Goal: Task Accomplishment & Management: Manage account settings

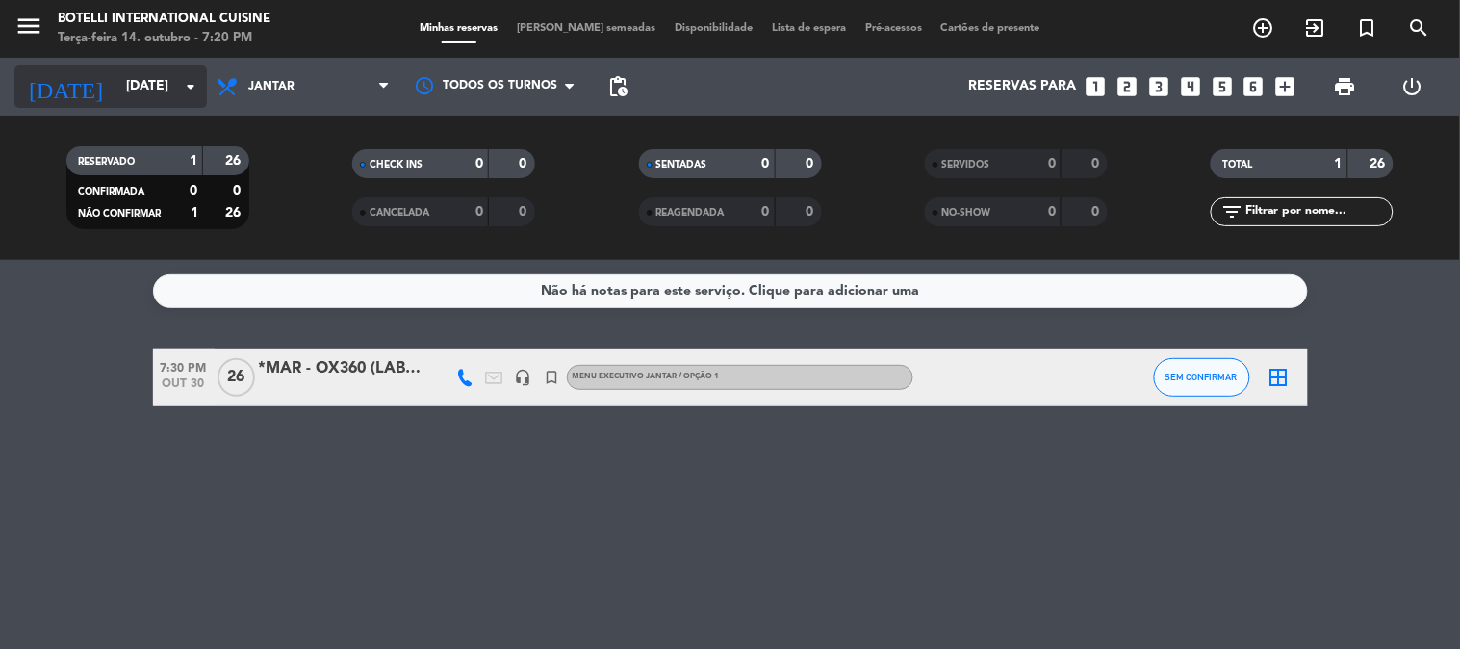
click at [144, 83] on input "[DATE]" at bounding box center [207, 86] width 183 height 35
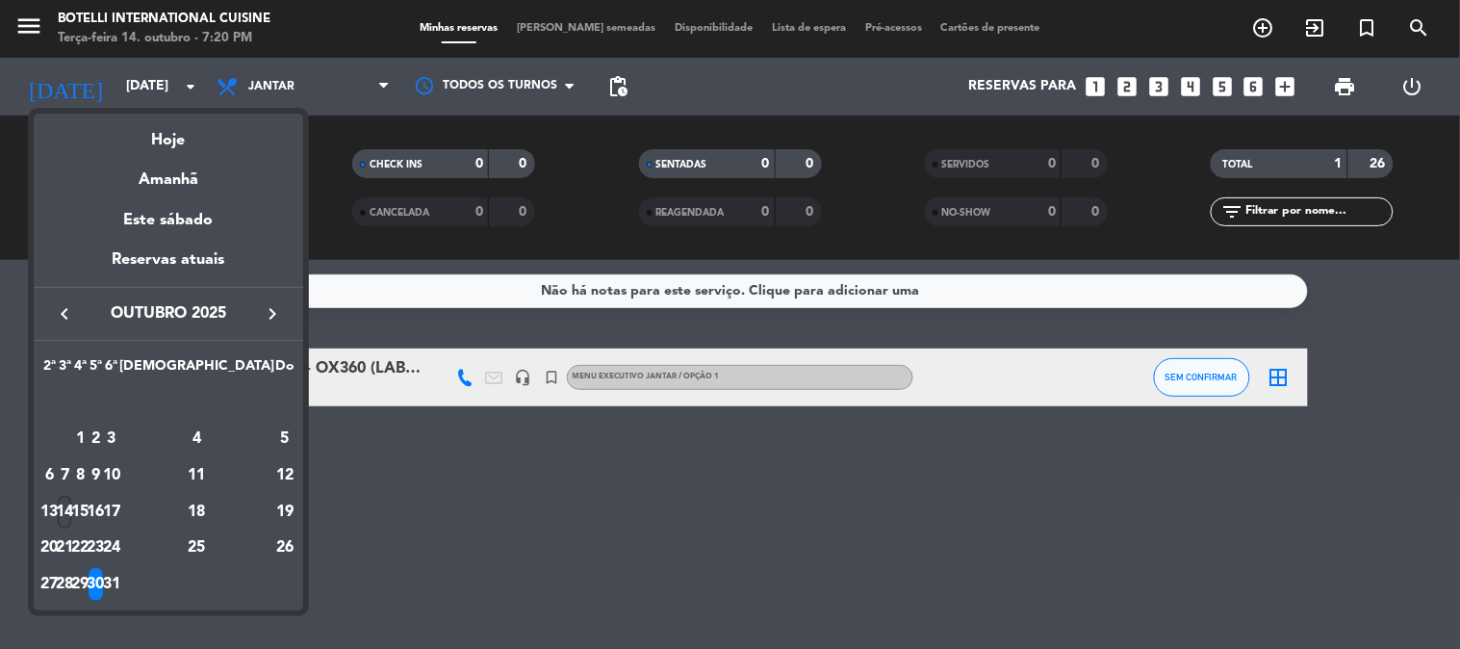
click at [72, 504] on div "14" at bounding box center [65, 512] width 14 height 33
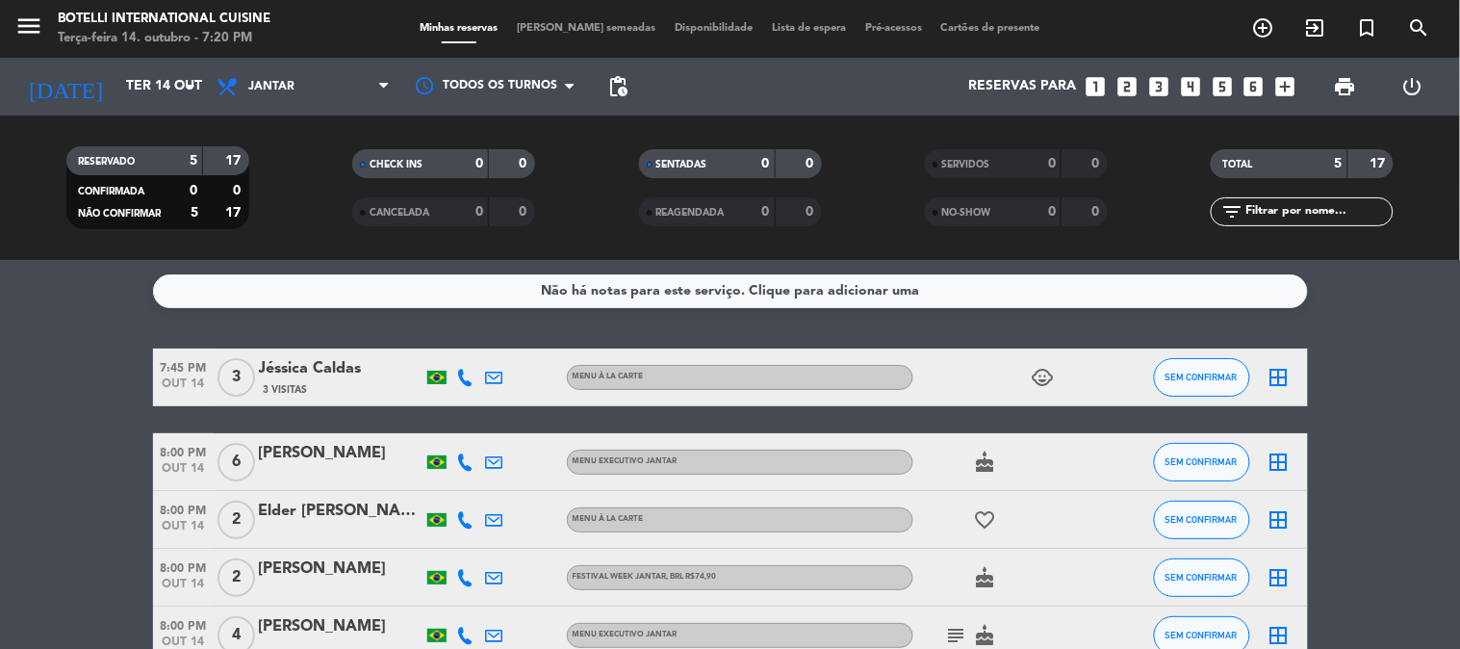
click at [598, 159] on filter-checkbox "SENTADAS 0 0" at bounding box center [730, 163] width 286 height 29
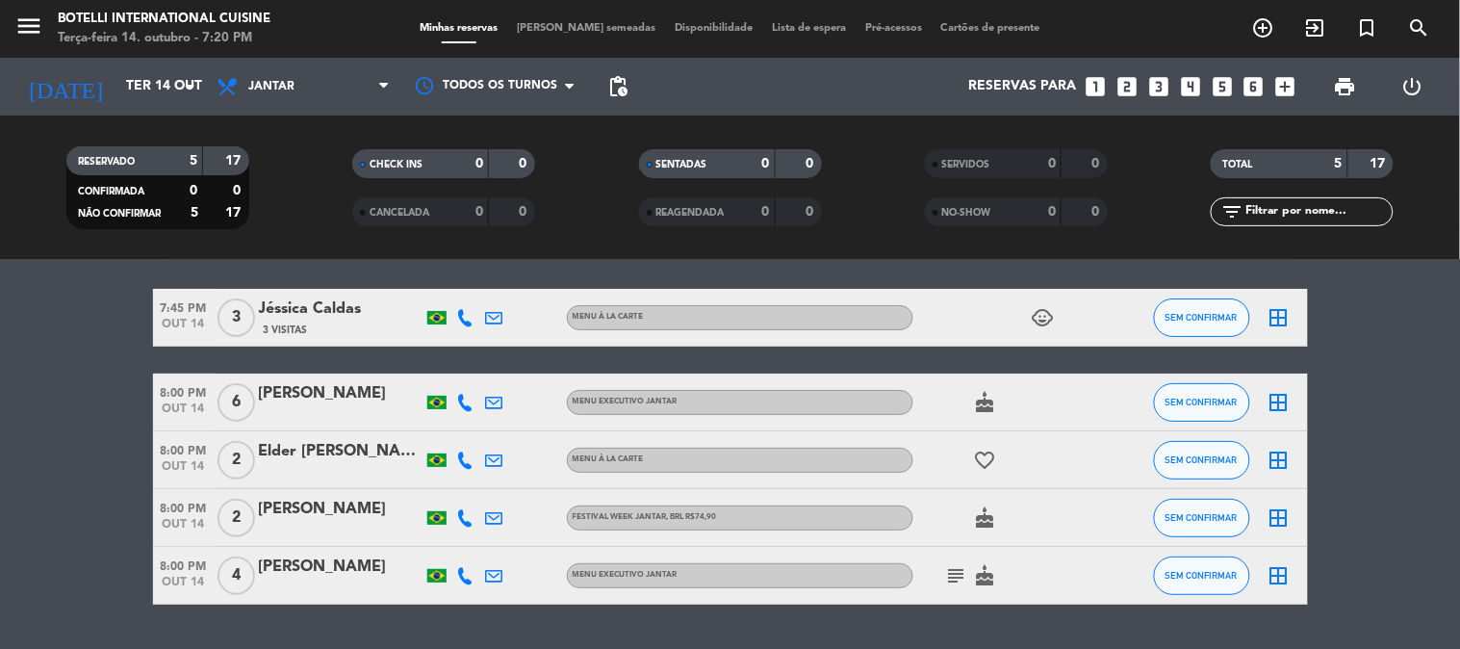
scroll to position [111, 0]
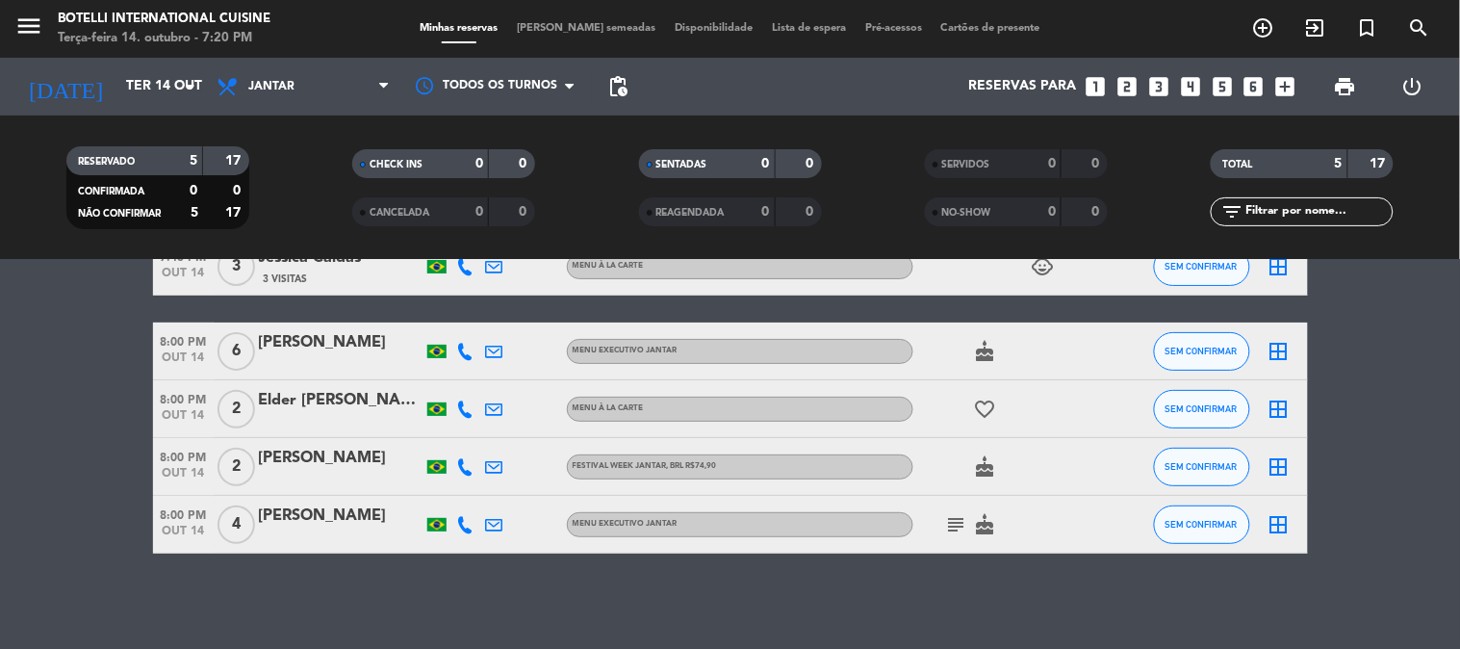
click at [962, 525] on icon "subject" at bounding box center [956, 524] width 23 height 23
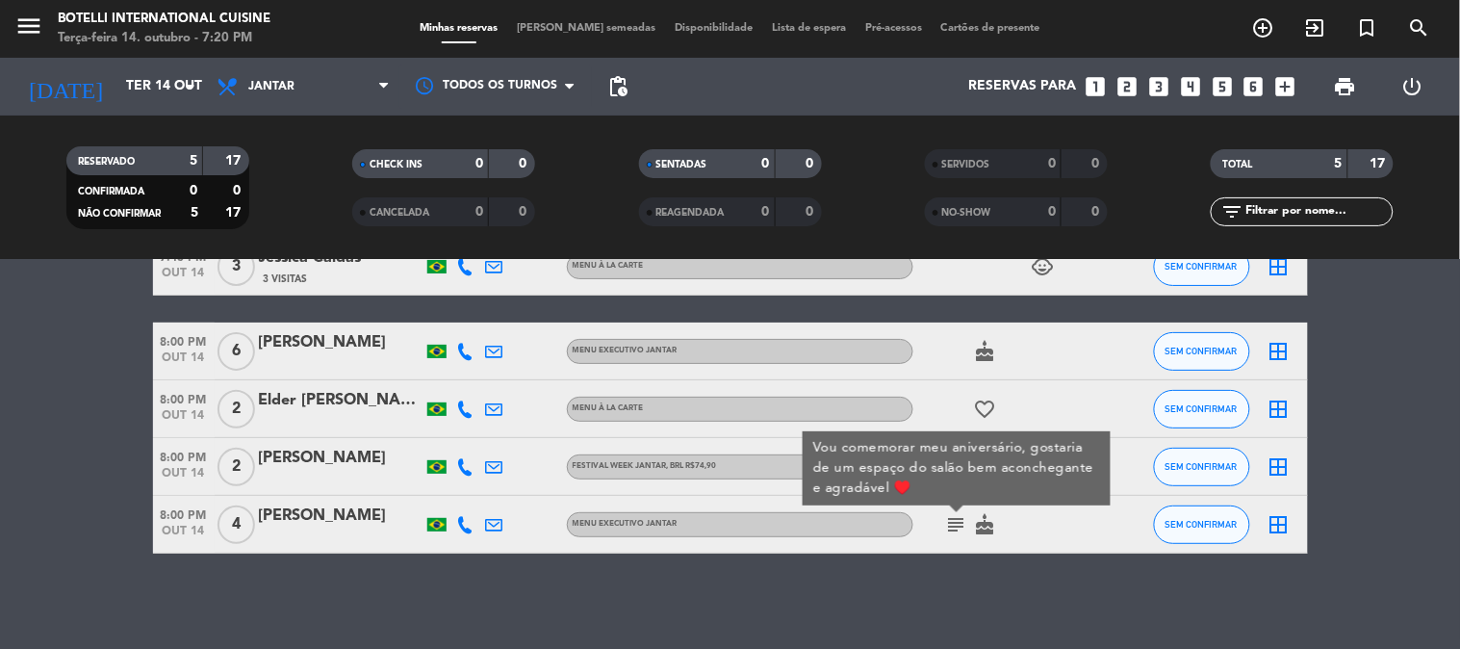
click at [962, 525] on icon "subject" at bounding box center [956, 524] width 23 height 23
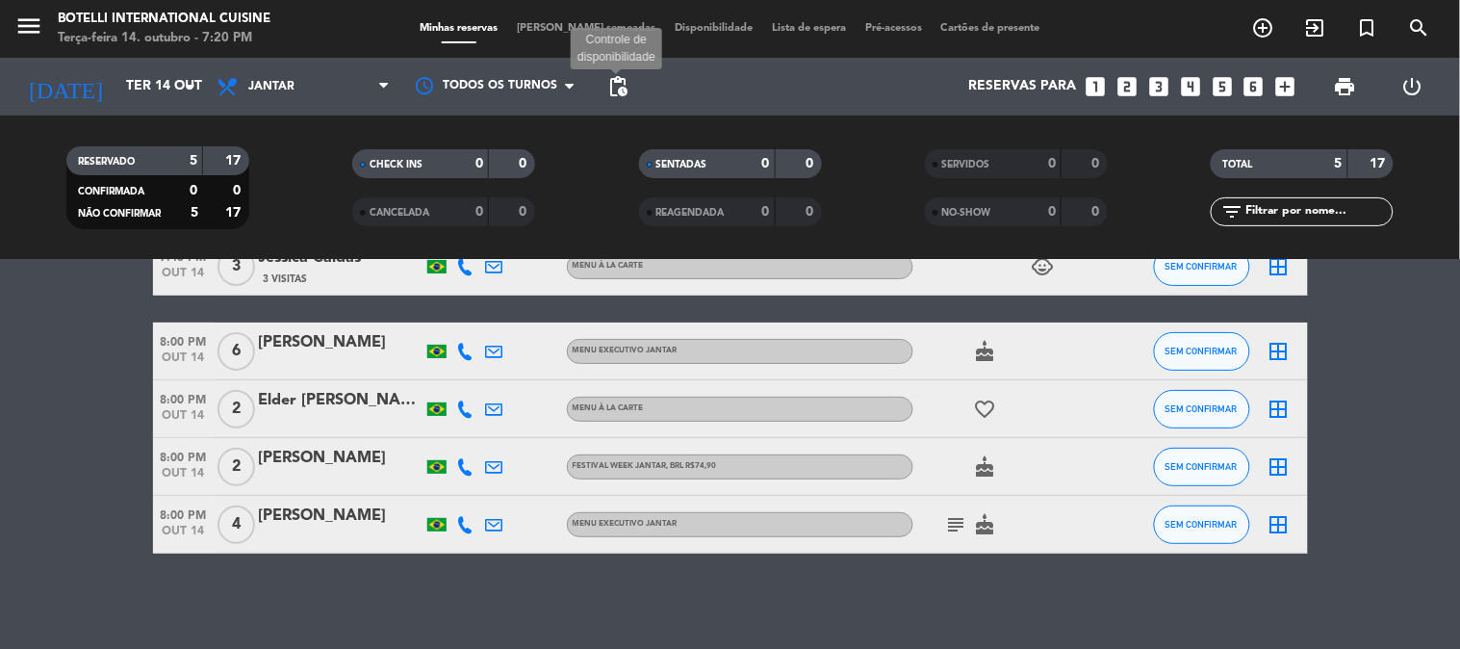
click at [624, 87] on span "pending_actions" at bounding box center [617, 86] width 23 height 23
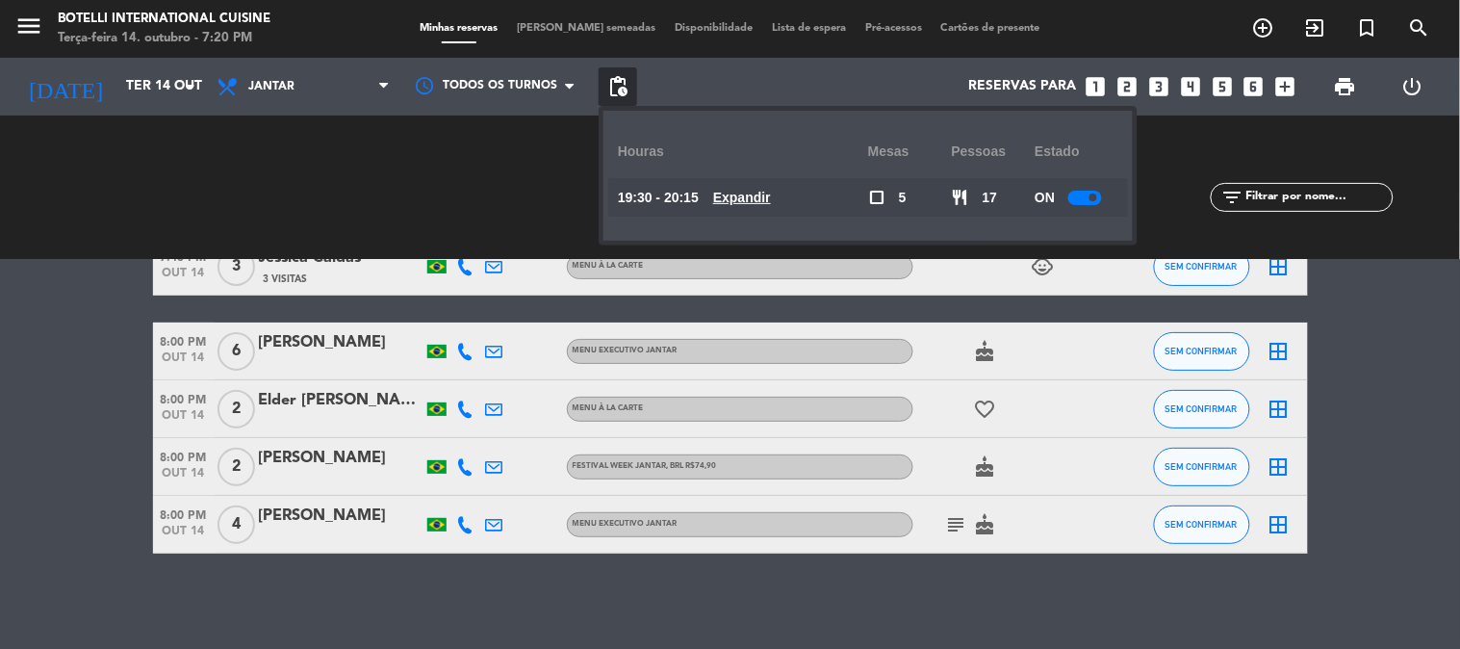
click at [1088, 187] on div "ON" at bounding box center [1076, 197] width 84 height 38
click at [1091, 198] on span at bounding box center [1093, 197] width 8 height 8
click at [946, 521] on icon "subject" at bounding box center [956, 524] width 23 height 23
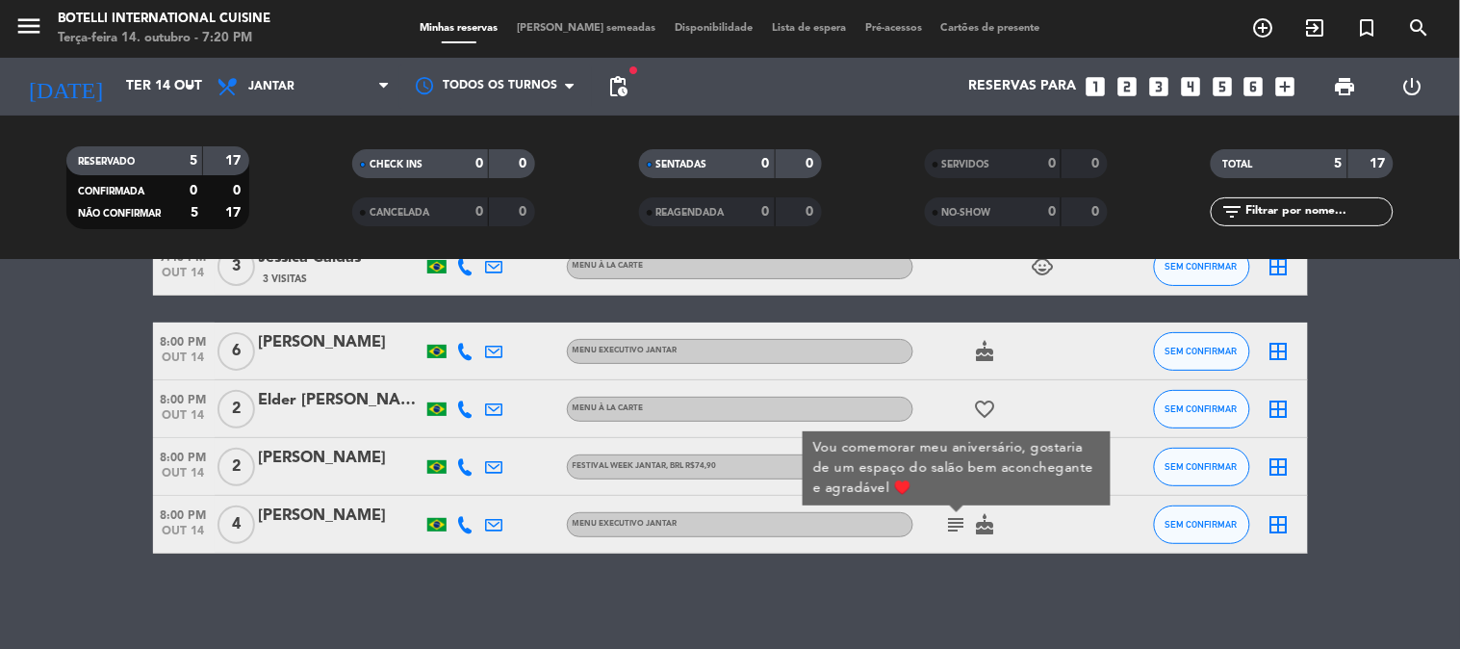
click at [1062, 514] on div "subject Vou comemorar meu aniversário, gostaria de um espaço do salão bem aconc…" at bounding box center [999, 524] width 173 height 57
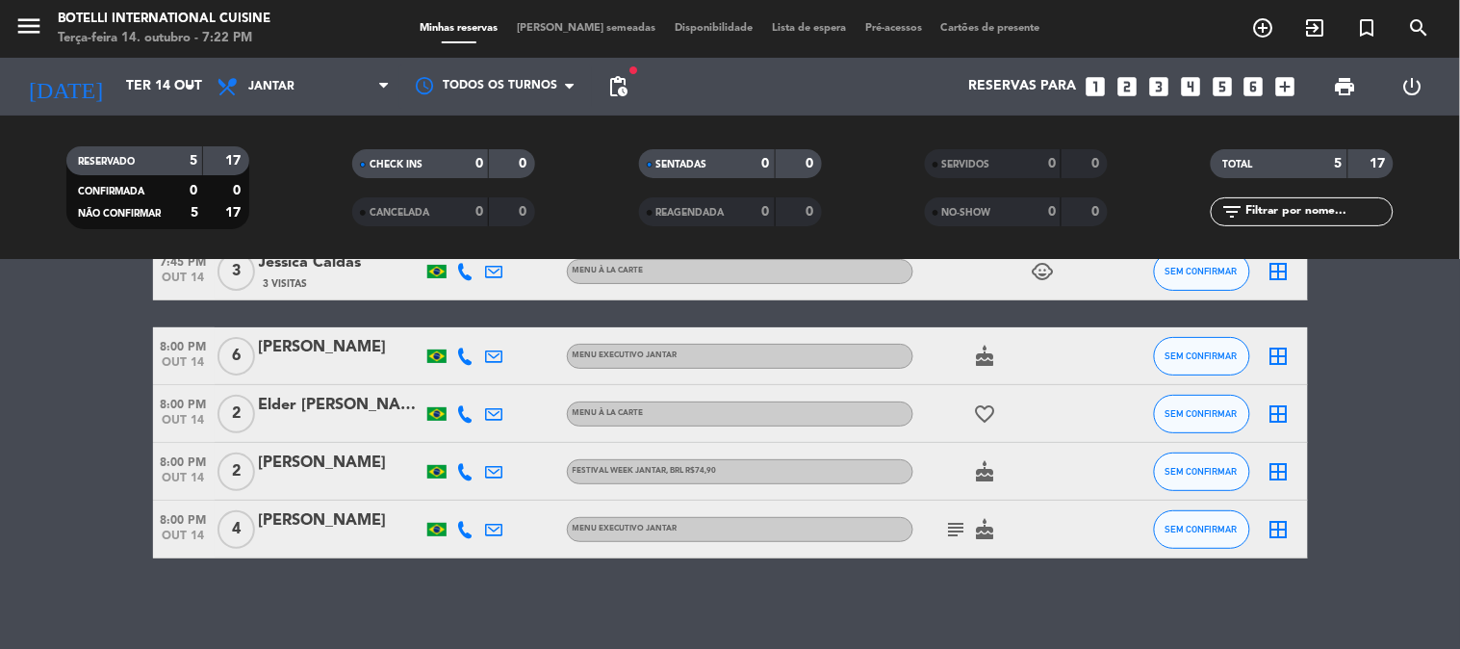
scroll to position [107, 0]
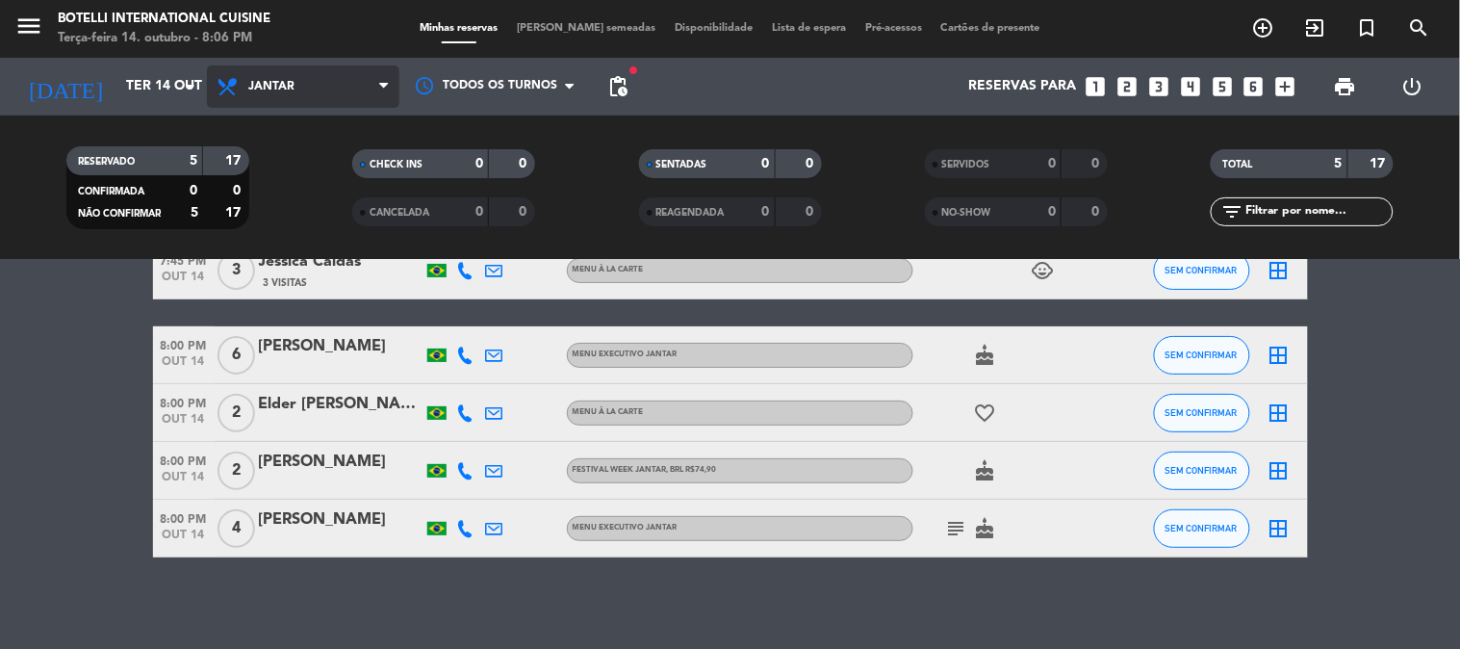
click at [311, 78] on span "Jantar" at bounding box center [303, 86] width 192 height 42
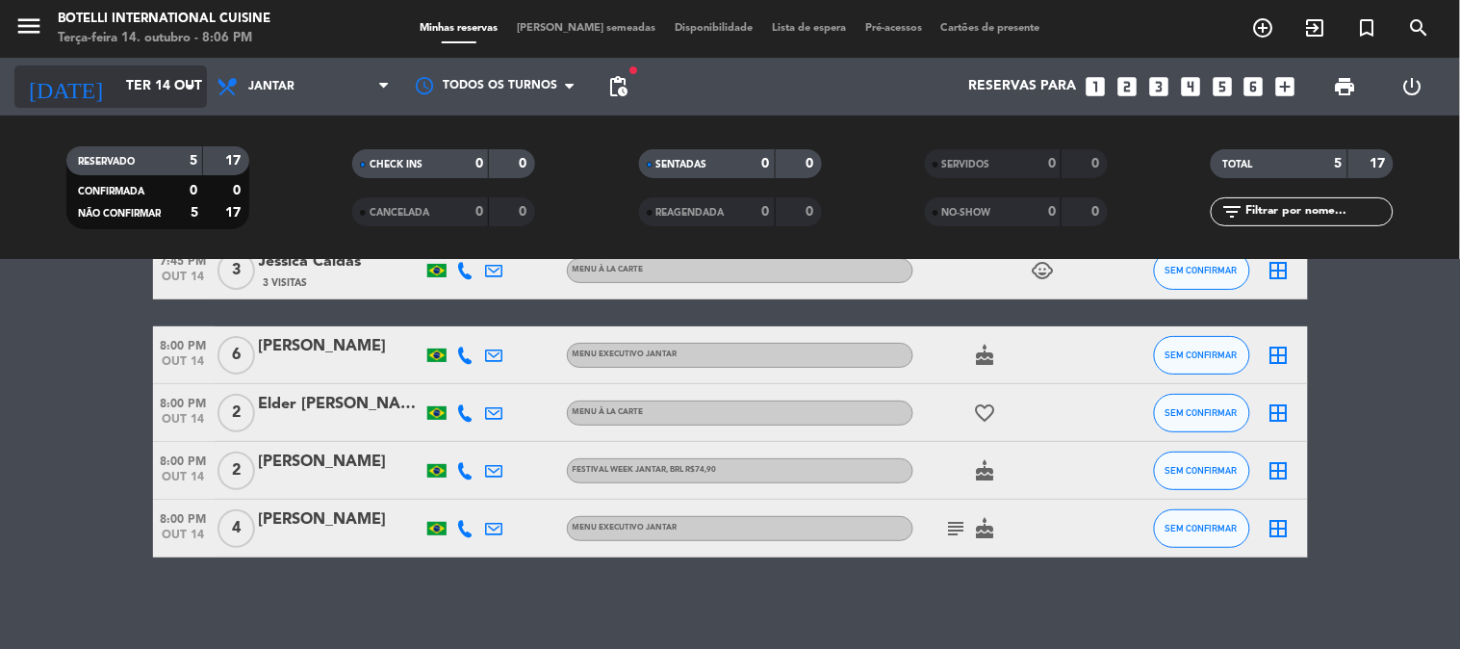
click at [136, 79] on input "Ter 14 out" at bounding box center [207, 86] width 183 height 35
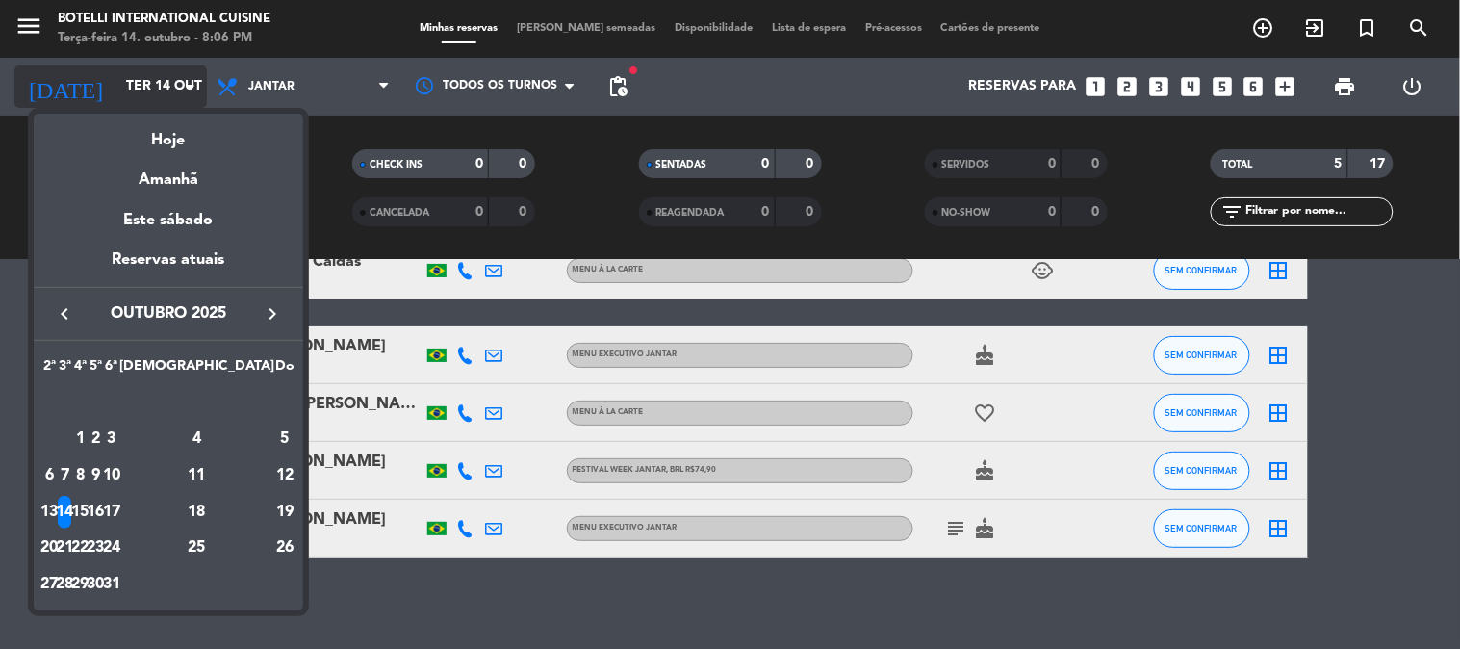
click at [136, 79] on div at bounding box center [730, 324] width 1460 height 649
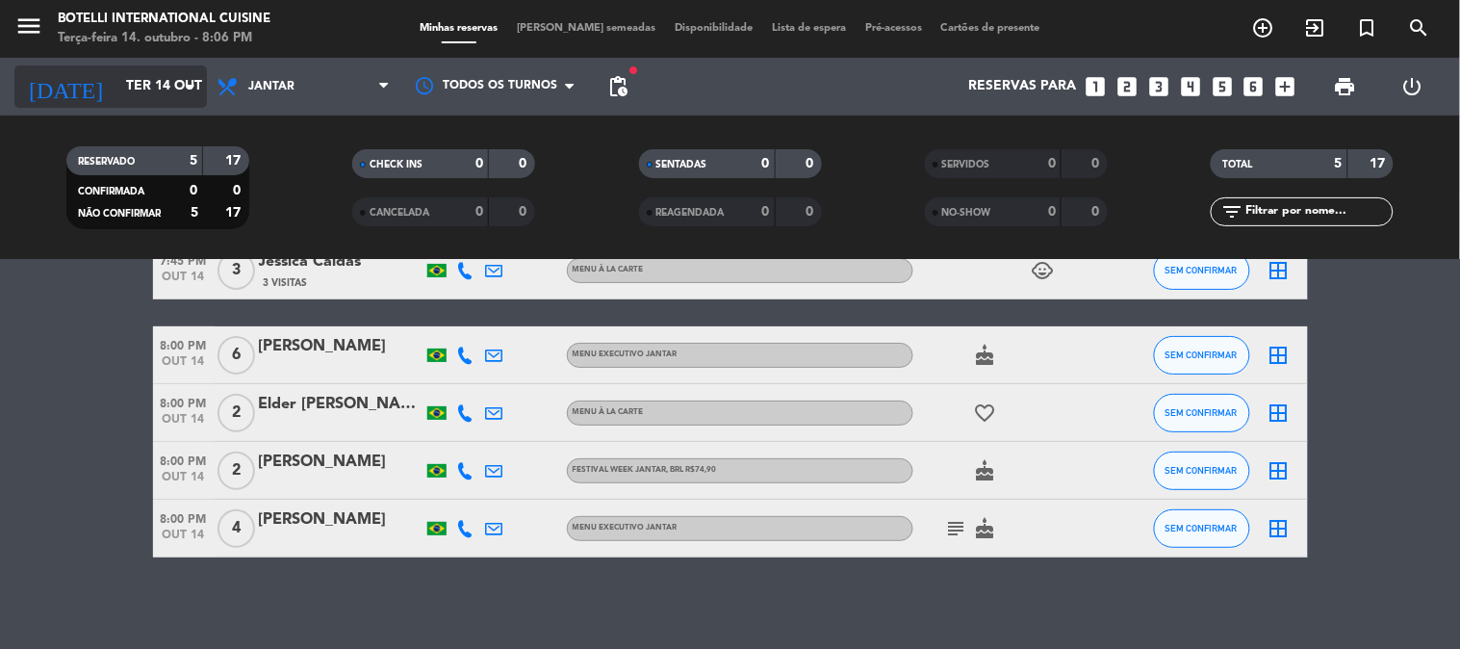
click at [136, 80] on input "Ter 14 out" at bounding box center [207, 86] width 183 height 35
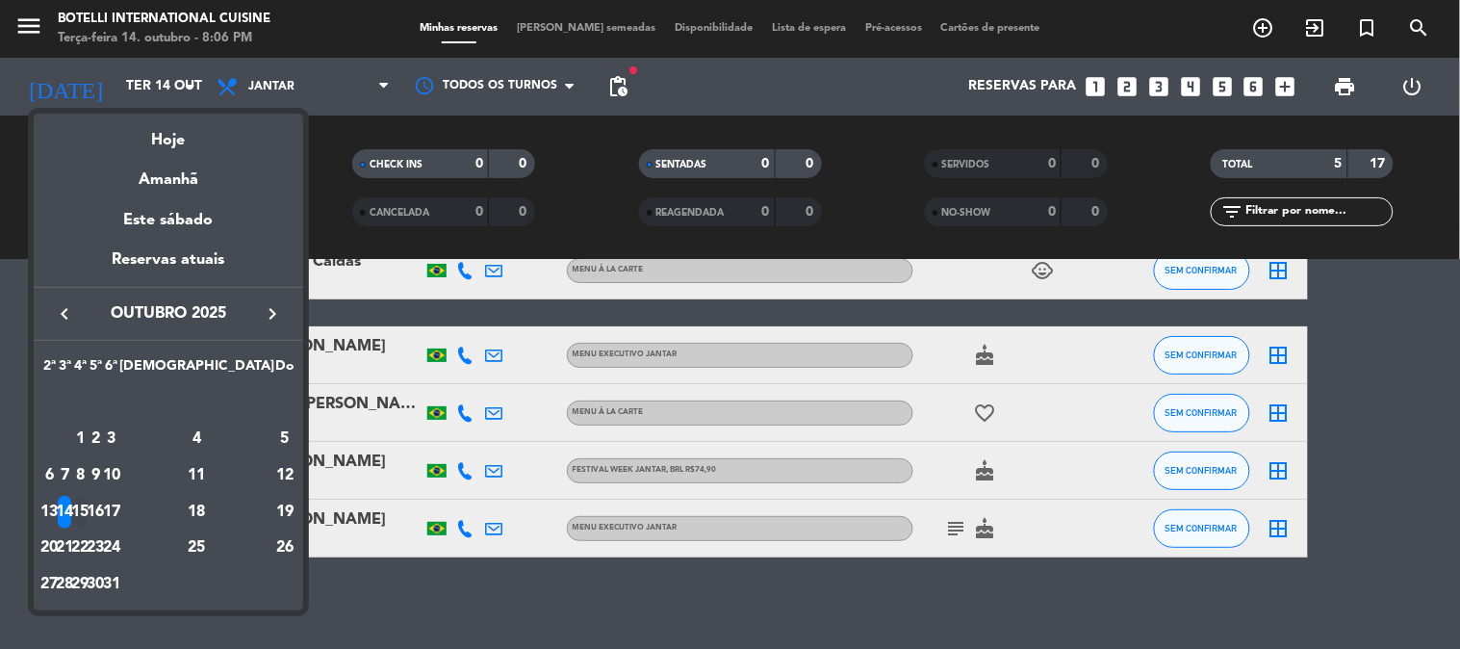
click at [88, 502] on div "15" at bounding box center [80, 512] width 14 height 33
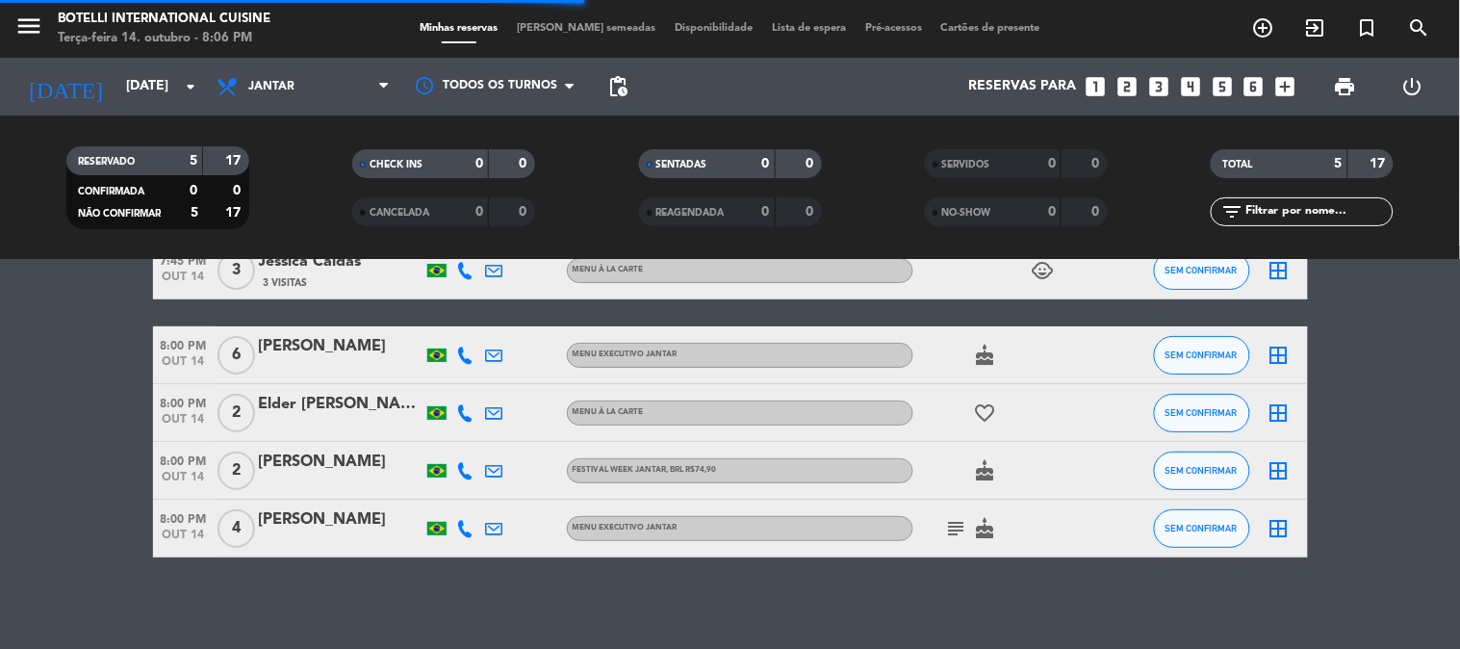
scroll to position [80, 0]
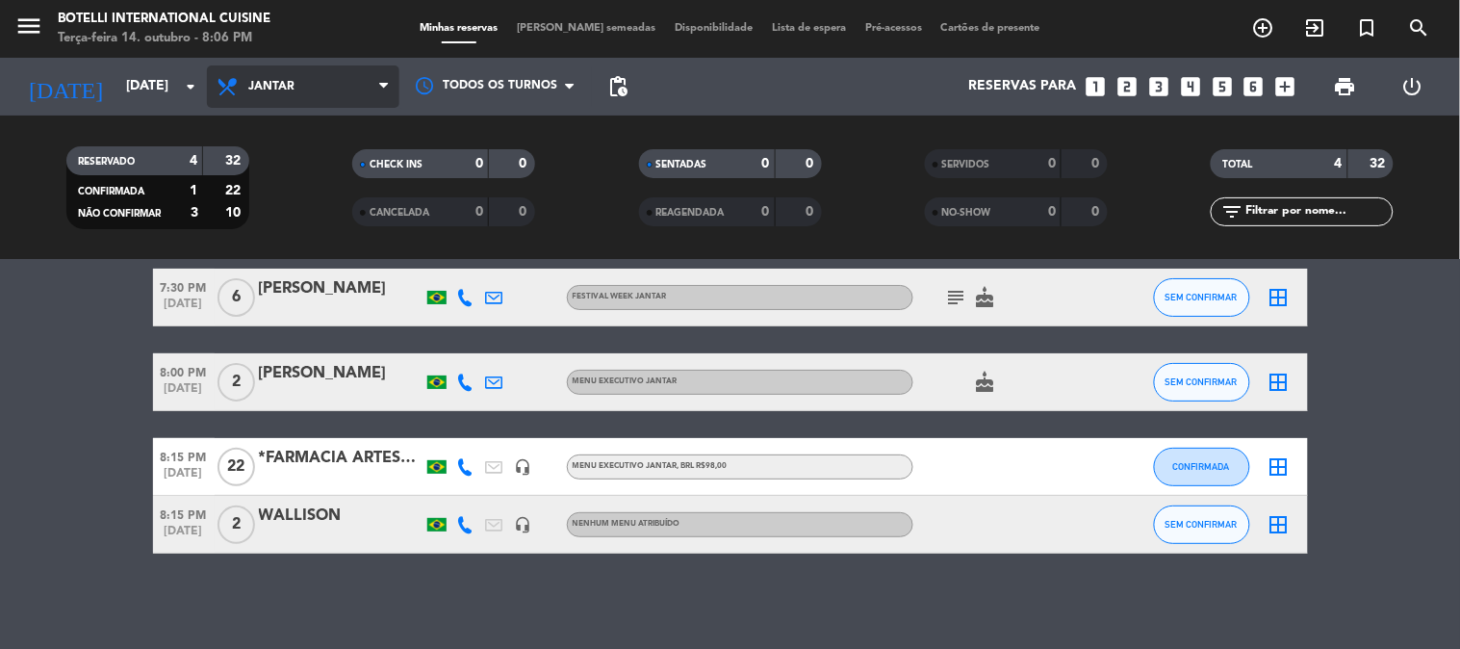
click at [344, 99] on span "Jantar" at bounding box center [303, 86] width 192 height 42
click at [298, 166] on div "menu Botelli International Cuisine Terça-feira 14. outubro - 8:06 PM Minhas res…" at bounding box center [730, 130] width 1460 height 260
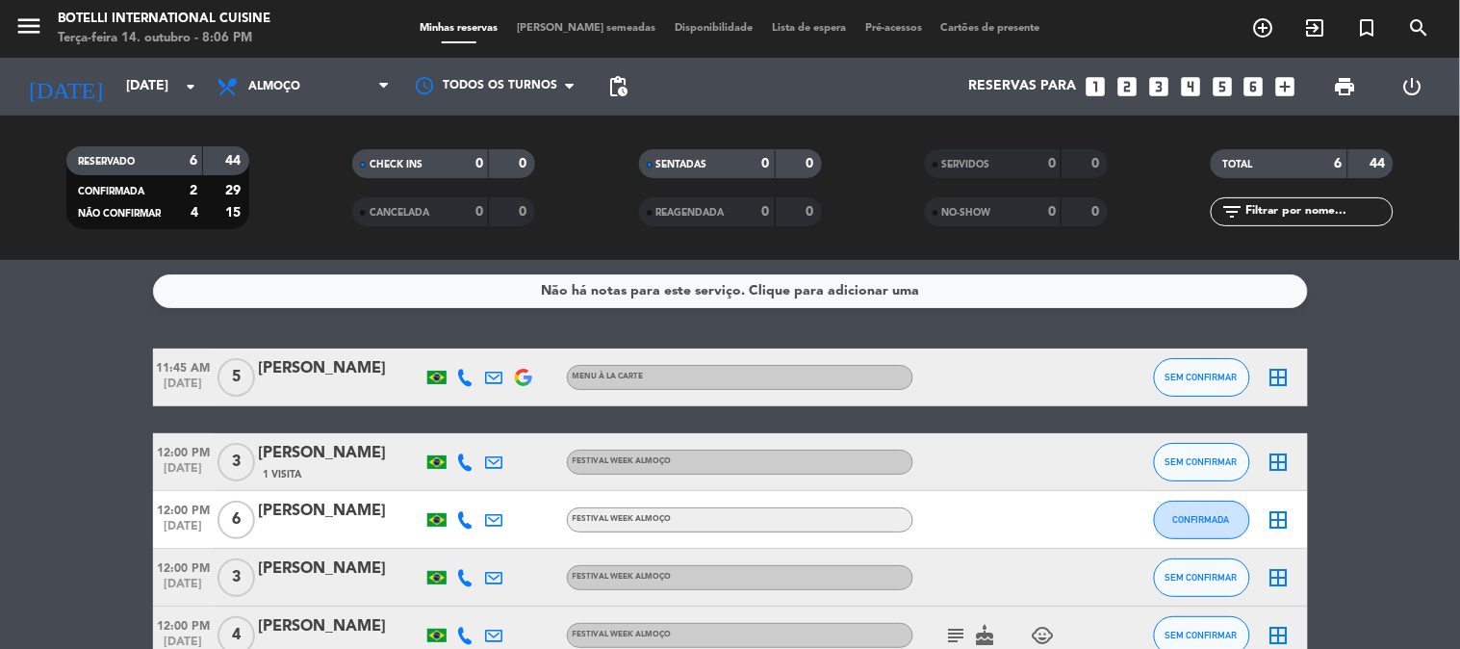
scroll to position [195, 0]
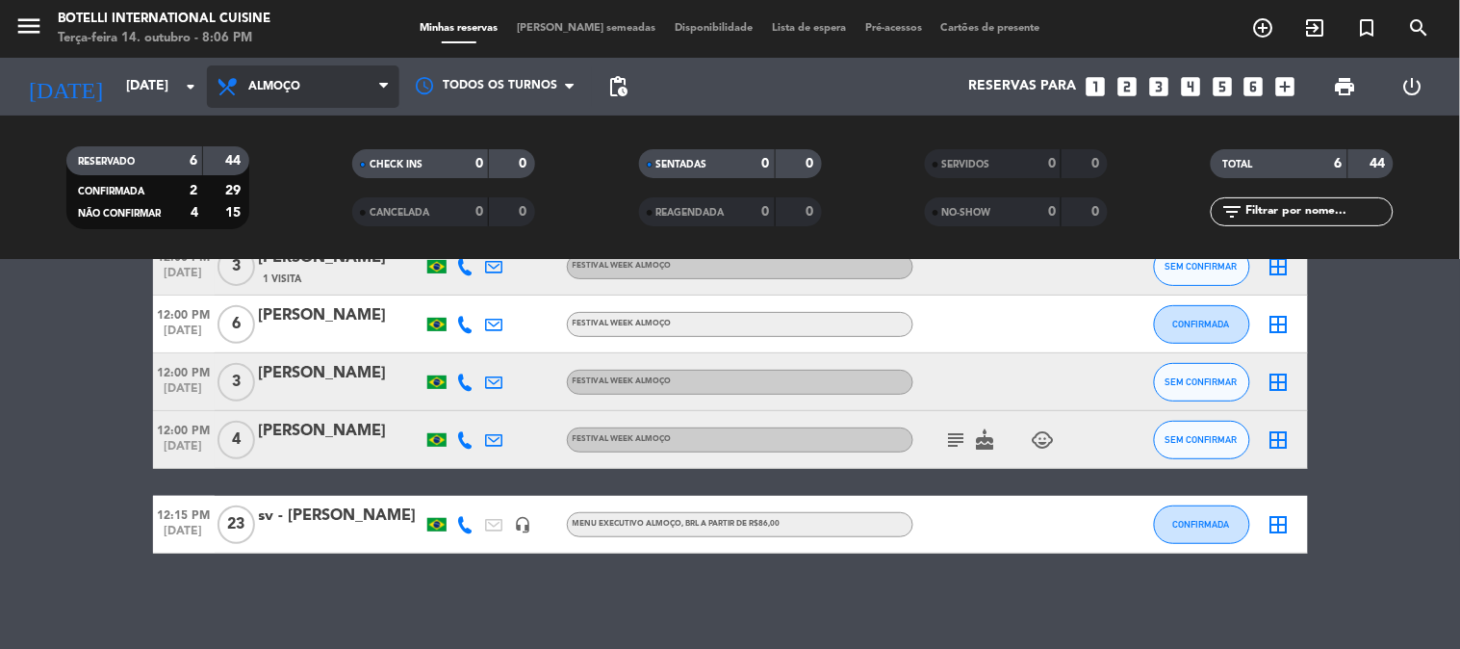
click at [302, 83] on span "Almoço" at bounding box center [303, 86] width 192 height 42
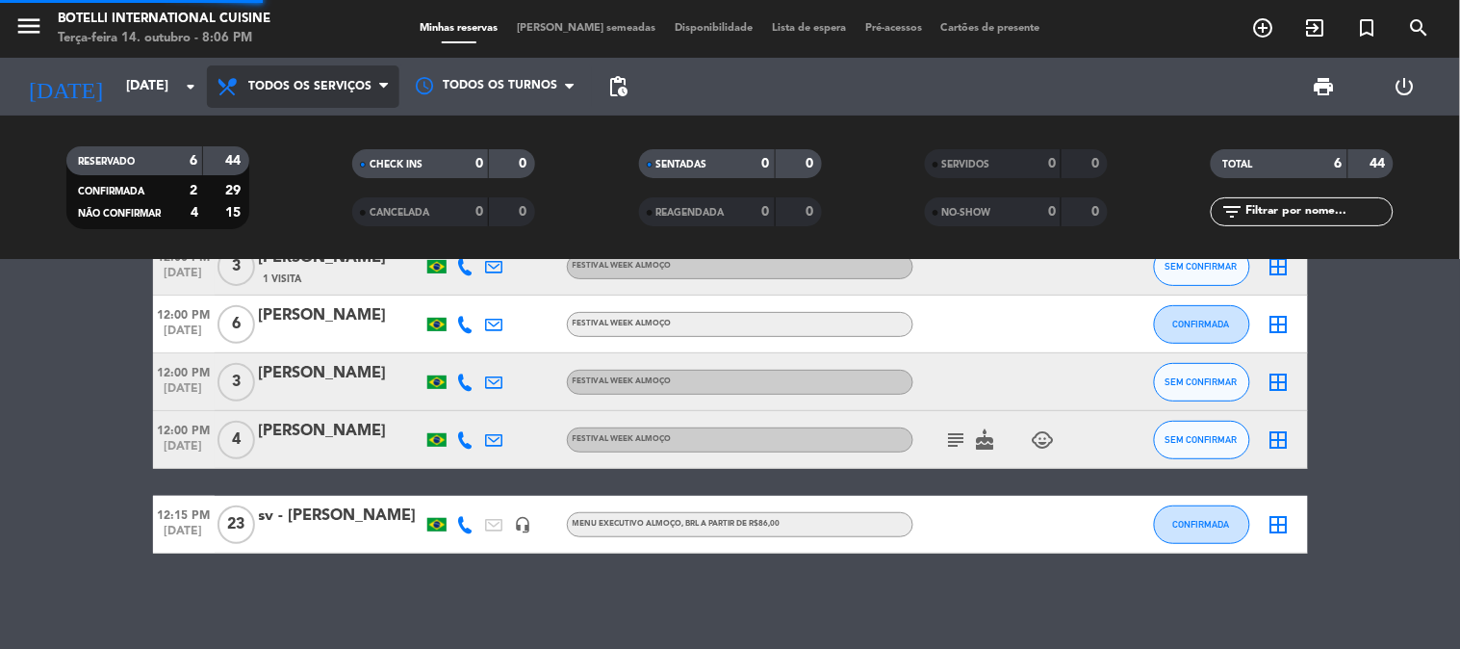
click at [348, 130] on div "menu Botelli International Cuisine Terça-feira 14. outubro - 8:06 PM Minhas res…" at bounding box center [730, 130] width 1460 height 260
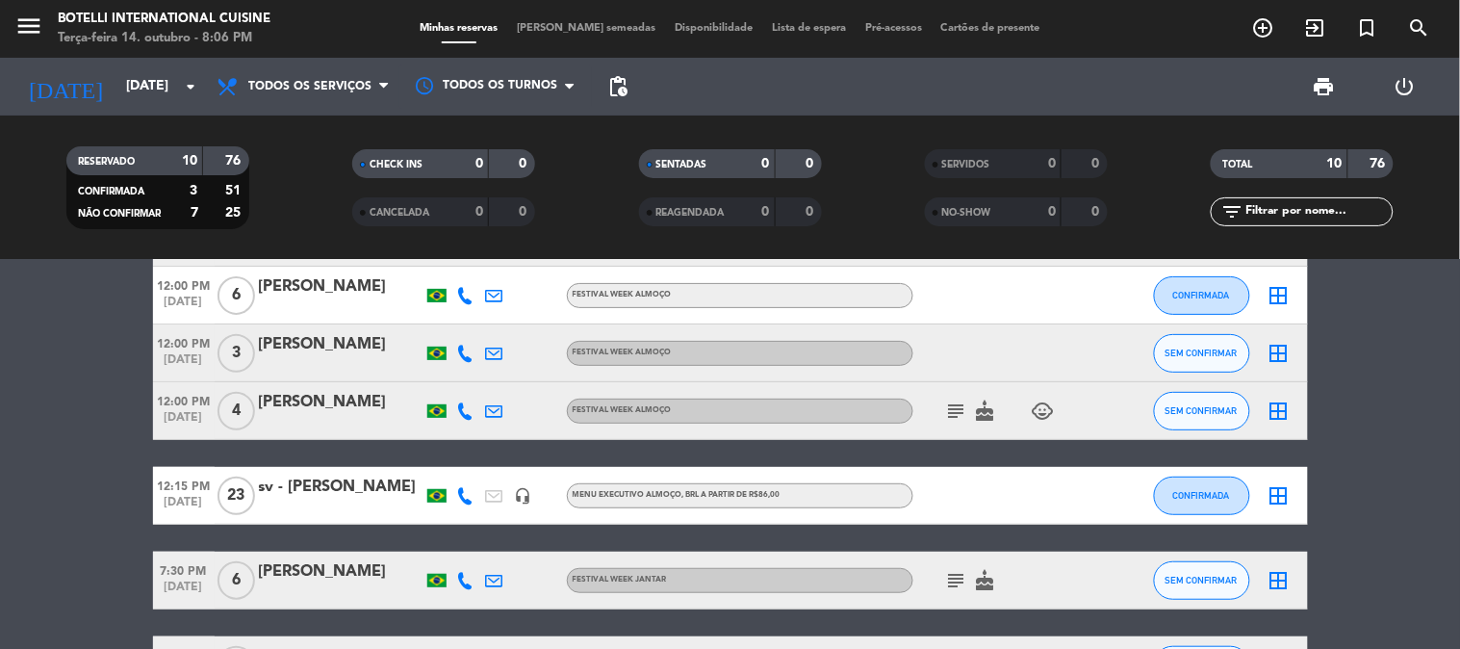
scroll to position [139, 0]
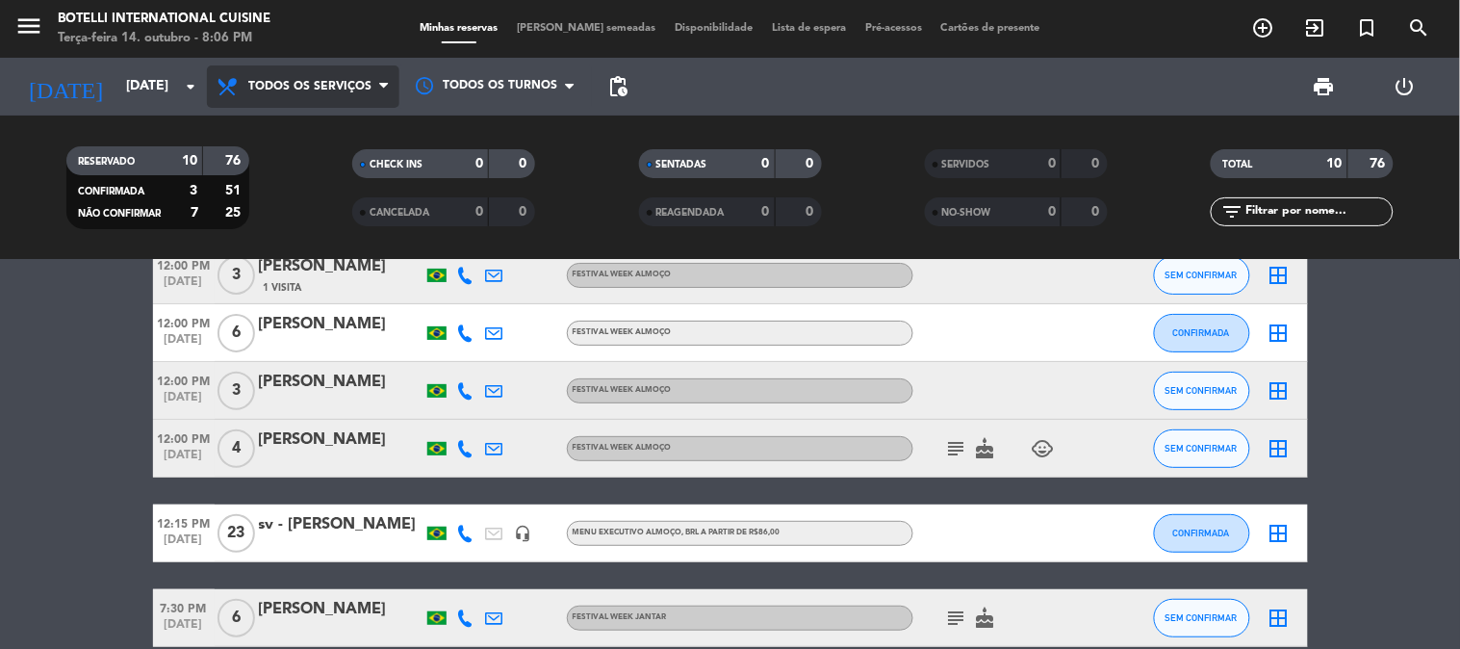
click at [316, 89] on span "Todos os serviços" at bounding box center [309, 86] width 123 height 13
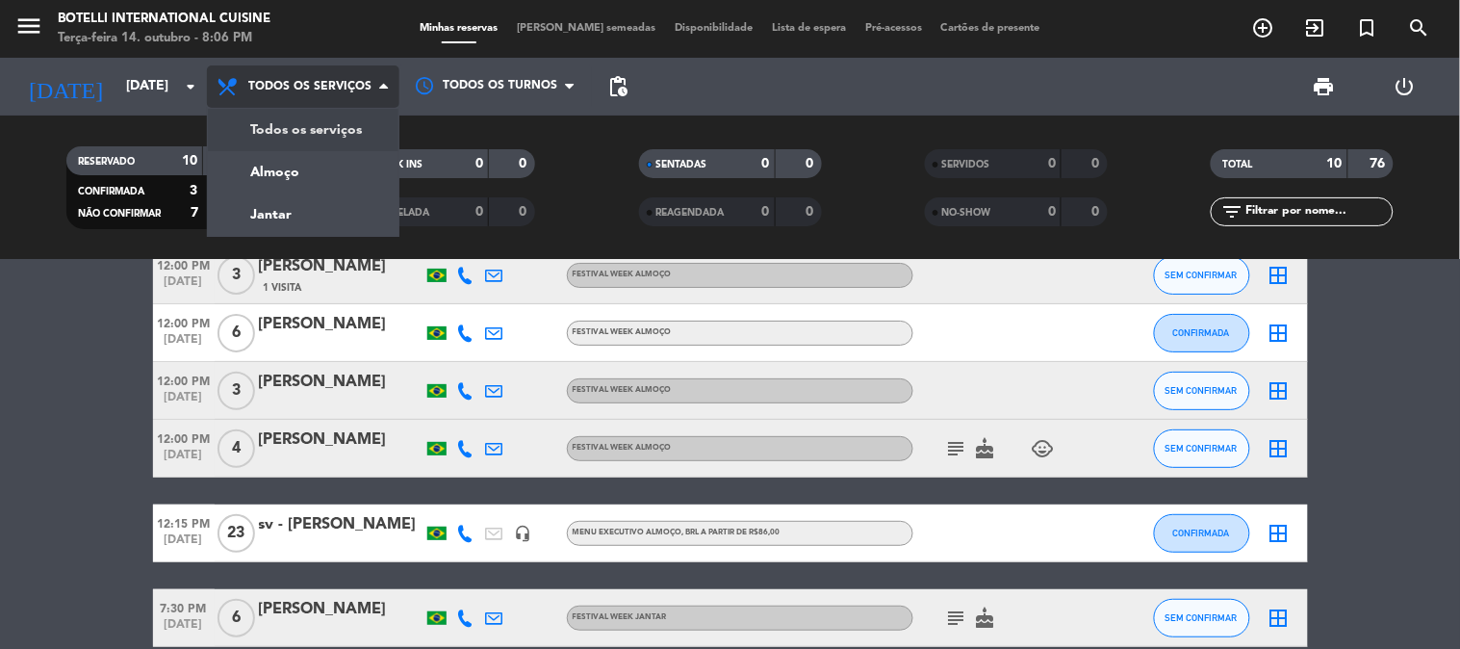
click at [316, 89] on span "Todos os serviços" at bounding box center [309, 86] width 123 height 13
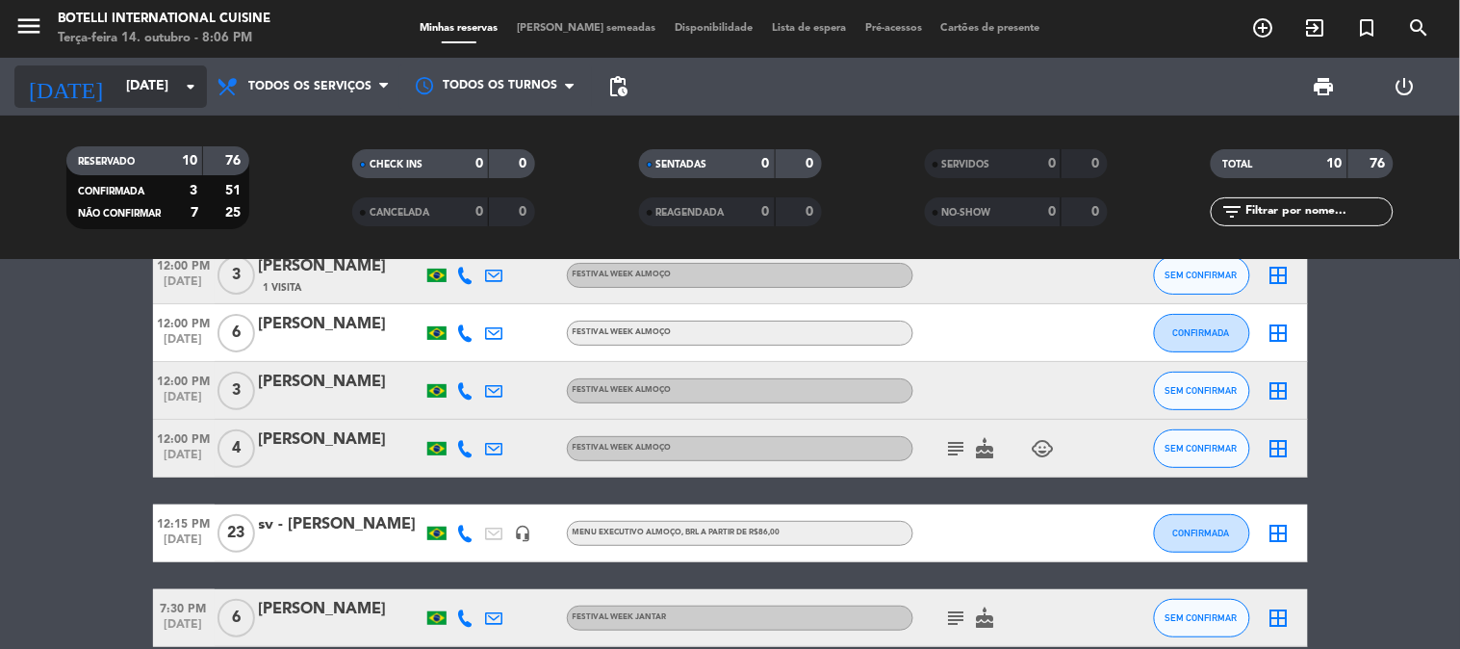
click at [100, 67] on div "[DATE] [DATE] arrow_drop_down" at bounding box center [110, 86] width 192 height 42
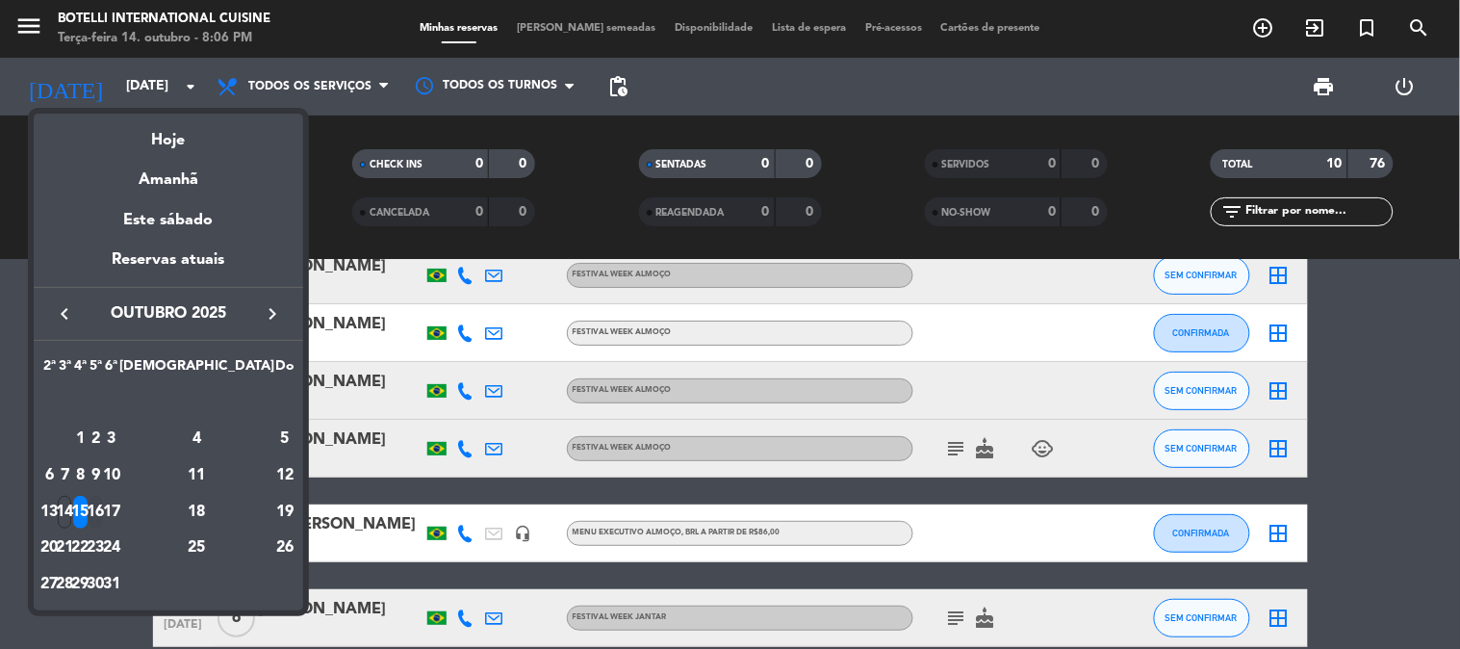
click at [103, 515] on div "16" at bounding box center [96, 512] width 14 height 33
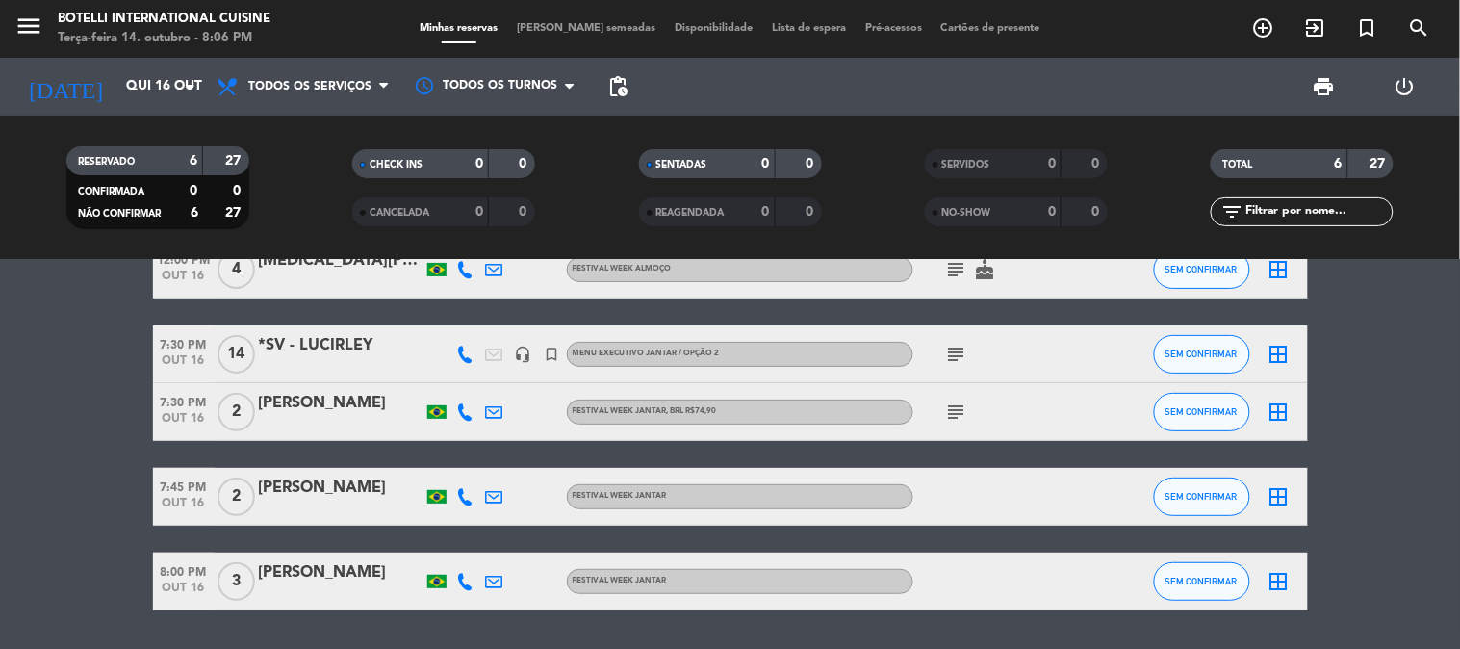
scroll to position [67, 0]
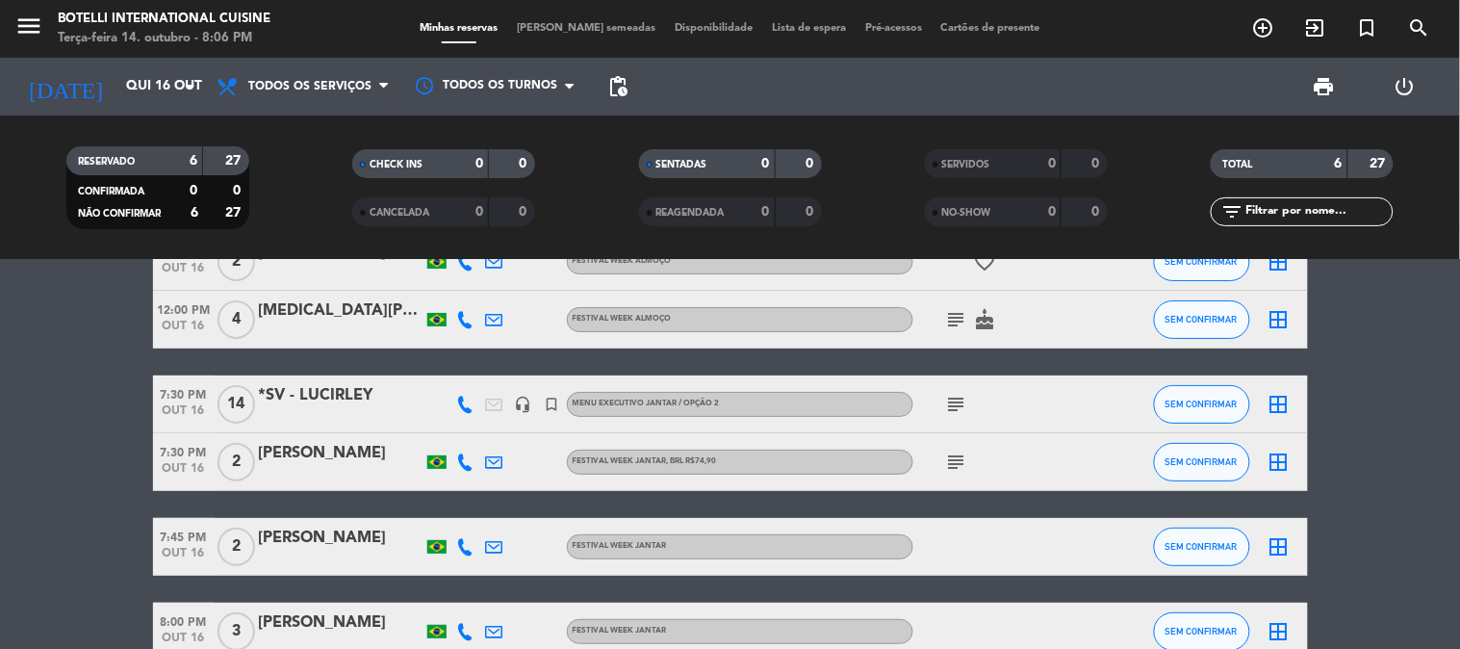
click at [953, 401] on icon "subject" at bounding box center [956, 404] width 23 height 23
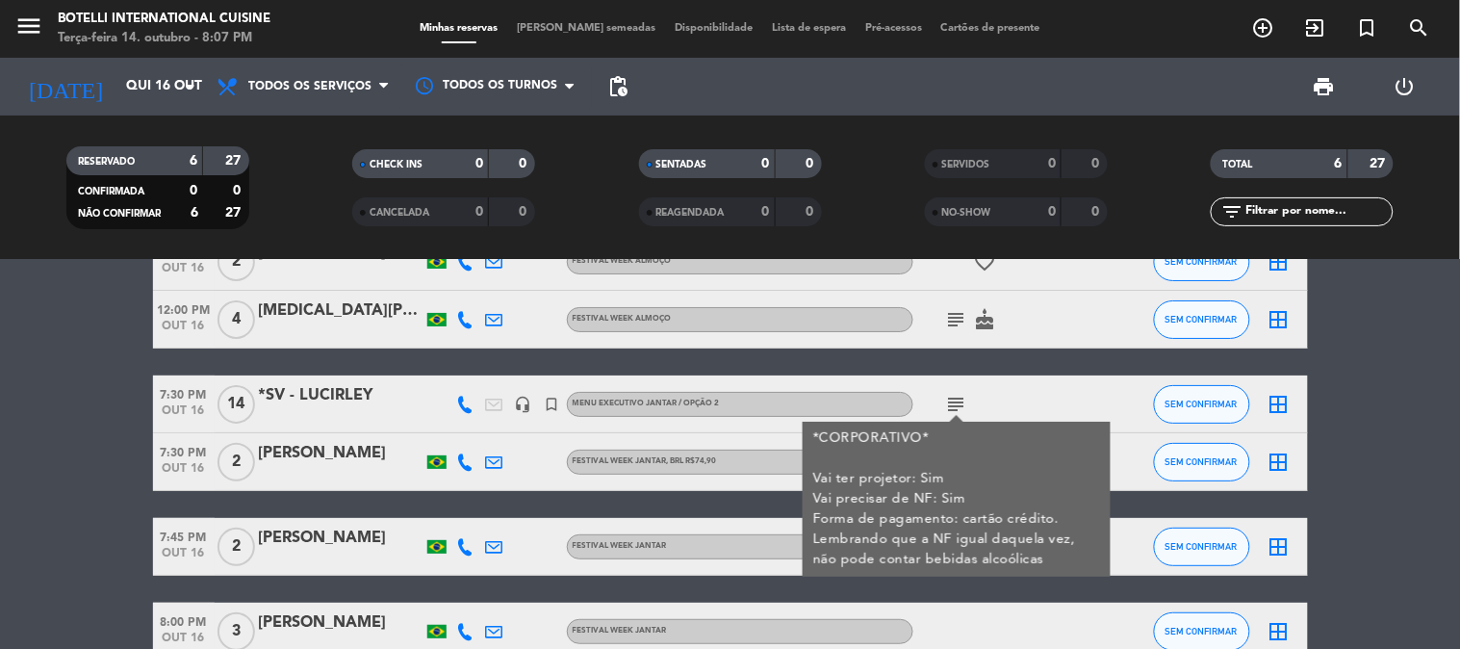
click at [953, 401] on icon "subject" at bounding box center [956, 404] width 23 height 23
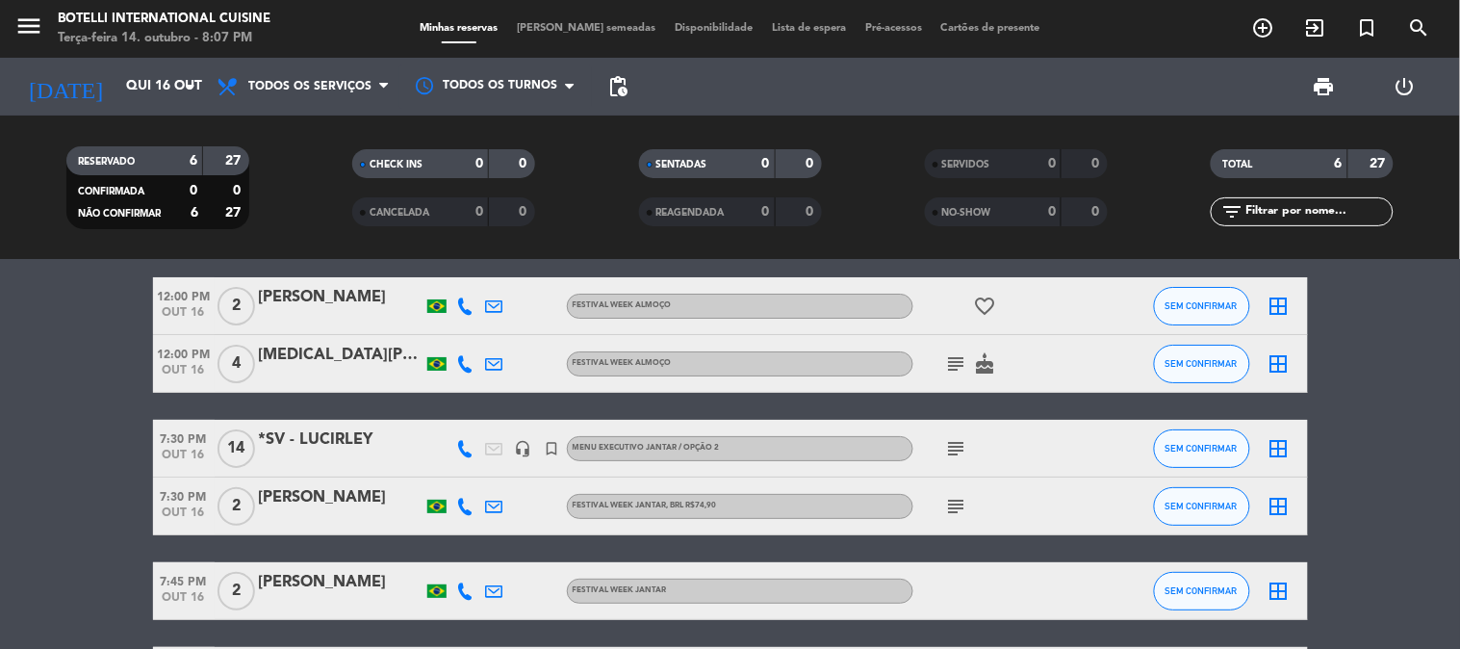
scroll to position [0, 0]
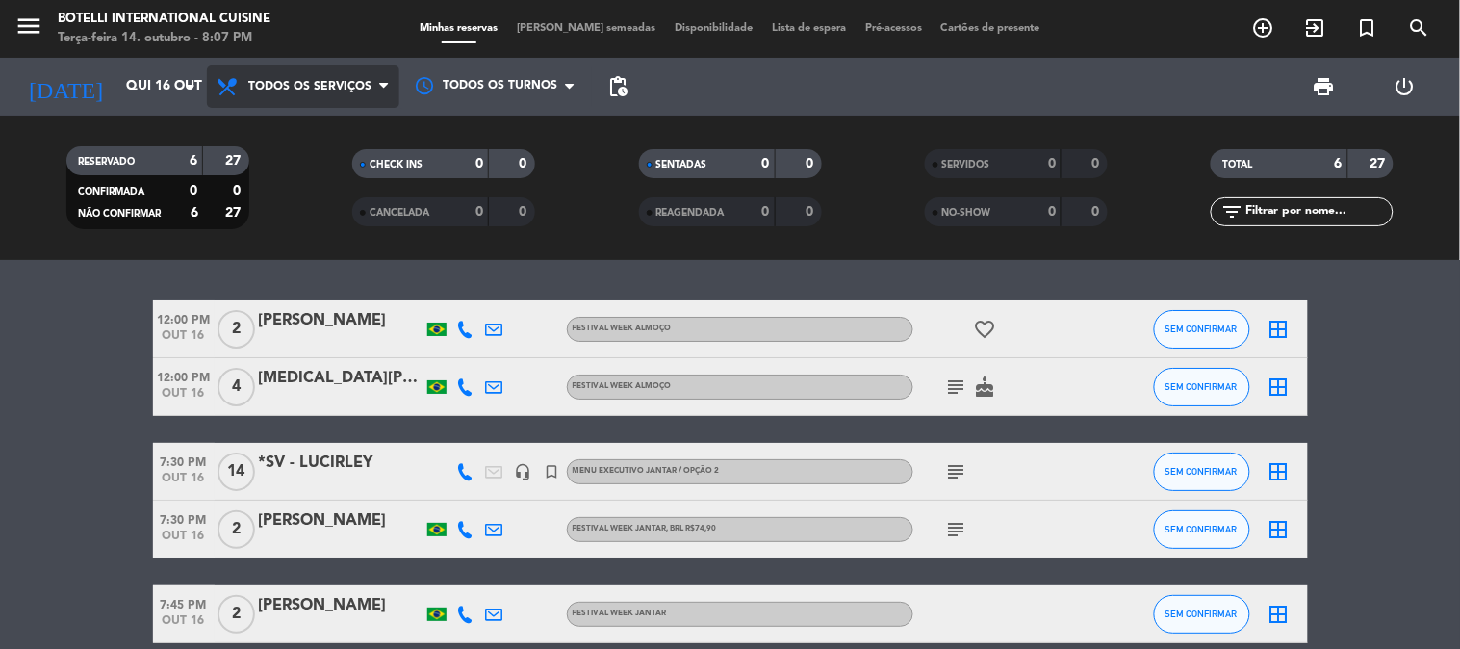
click at [255, 75] on span "Todos os serviços" at bounding box center [303, 86] width 192 height 42
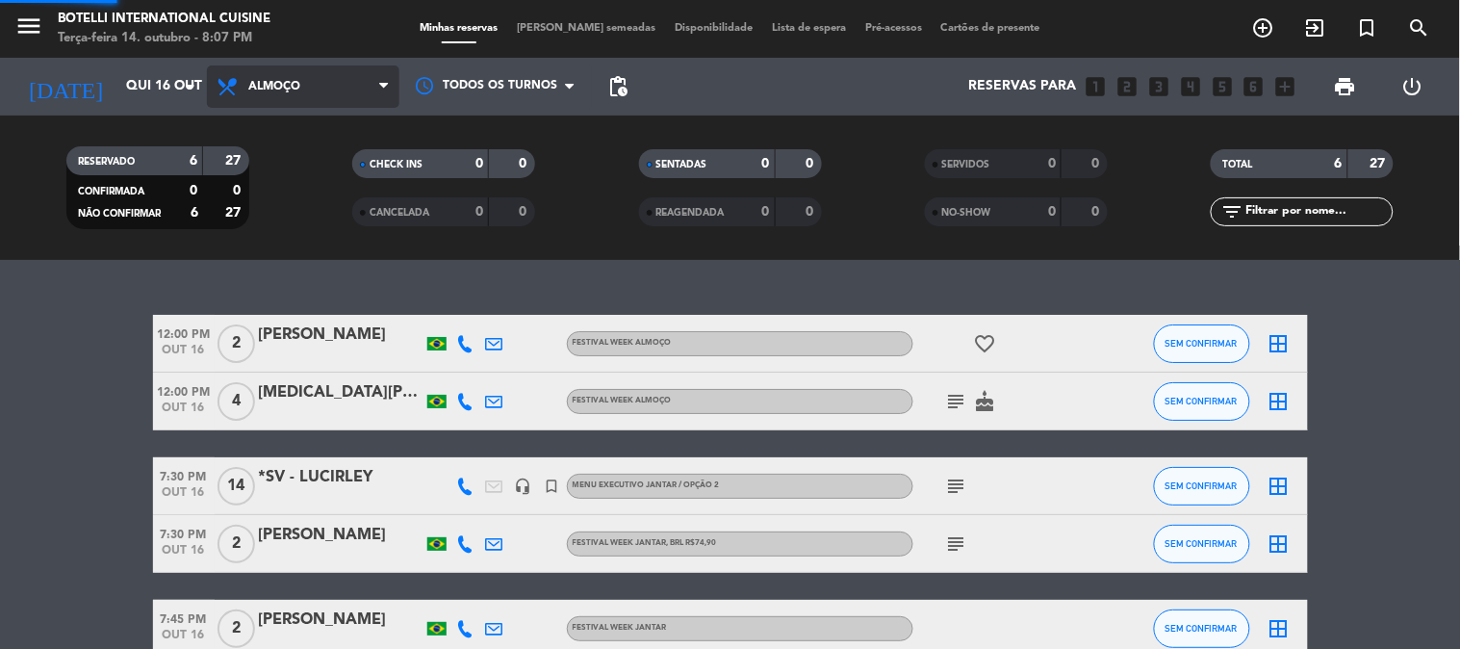
click at [277, 162] on div "menu Botelli International Cuisine Terça-feira 14. outubro - 8:07 PM Minhas res…" at bounding box center [730, 130] width 1460 height 260
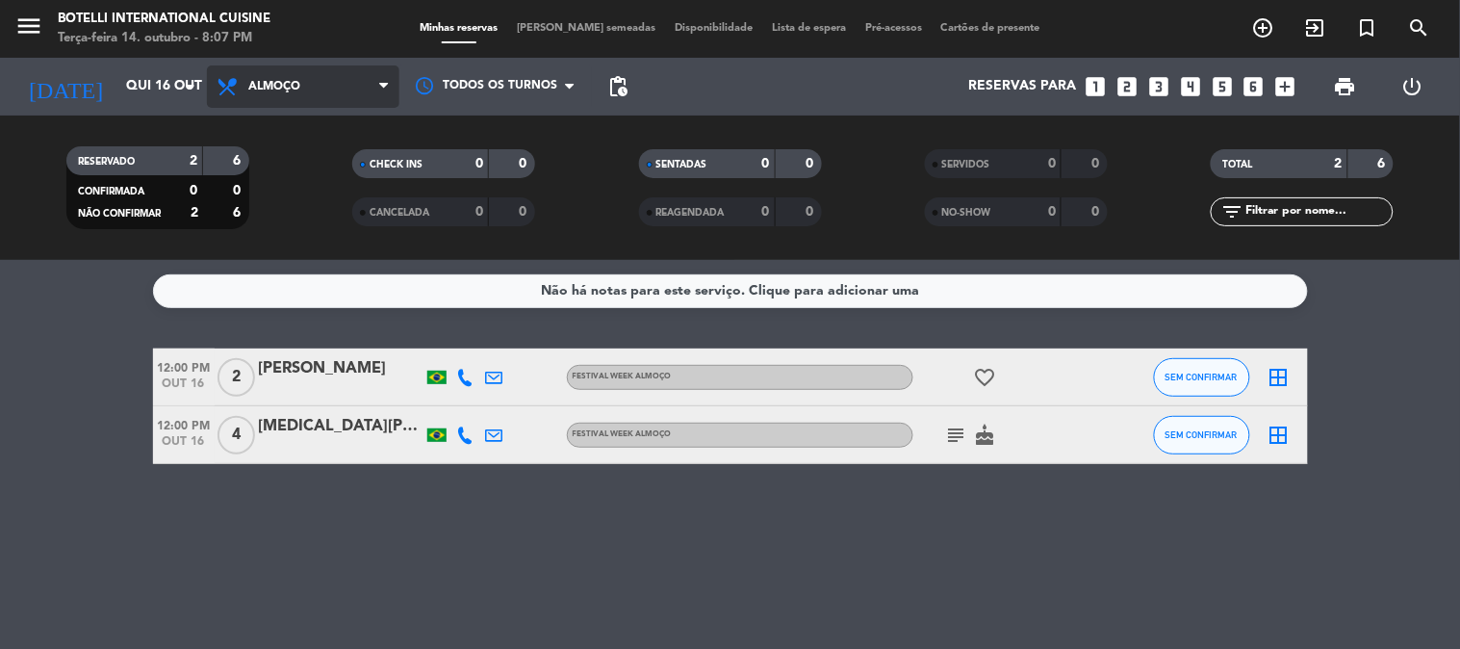
click at [276, 92] on span "Almoço" at bounding box center [274, 86] width 52 height 13
click at [292, 219] on div "menu Botelli International Cuisine Terça-feira 14. outubro - 8:07 PM Minhas res…" at bounding box center [730, 130] width 1460 height 260
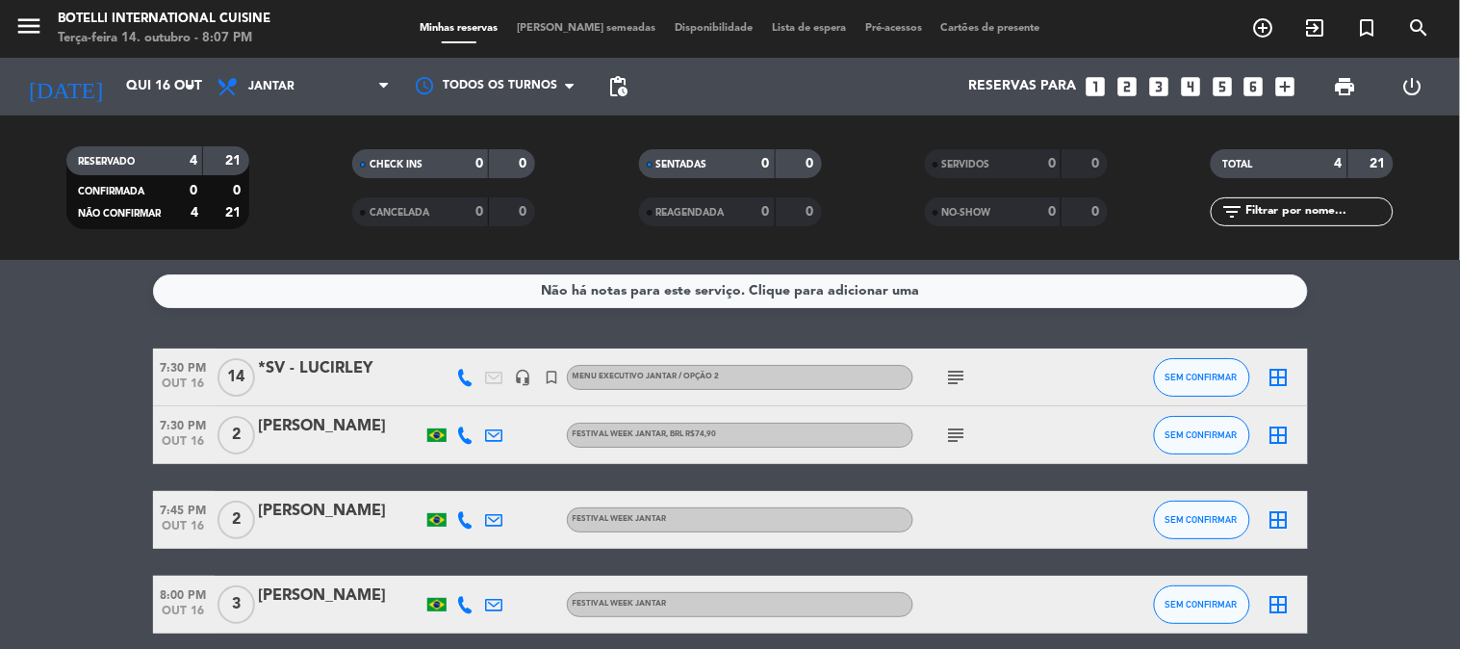
click at [951, 429] on icon "subject" at bounding box center [956, 434] width 23 height 23
click at [351, 87] on span "Jantar" at bounding box center [303, 86] width 192 height 42
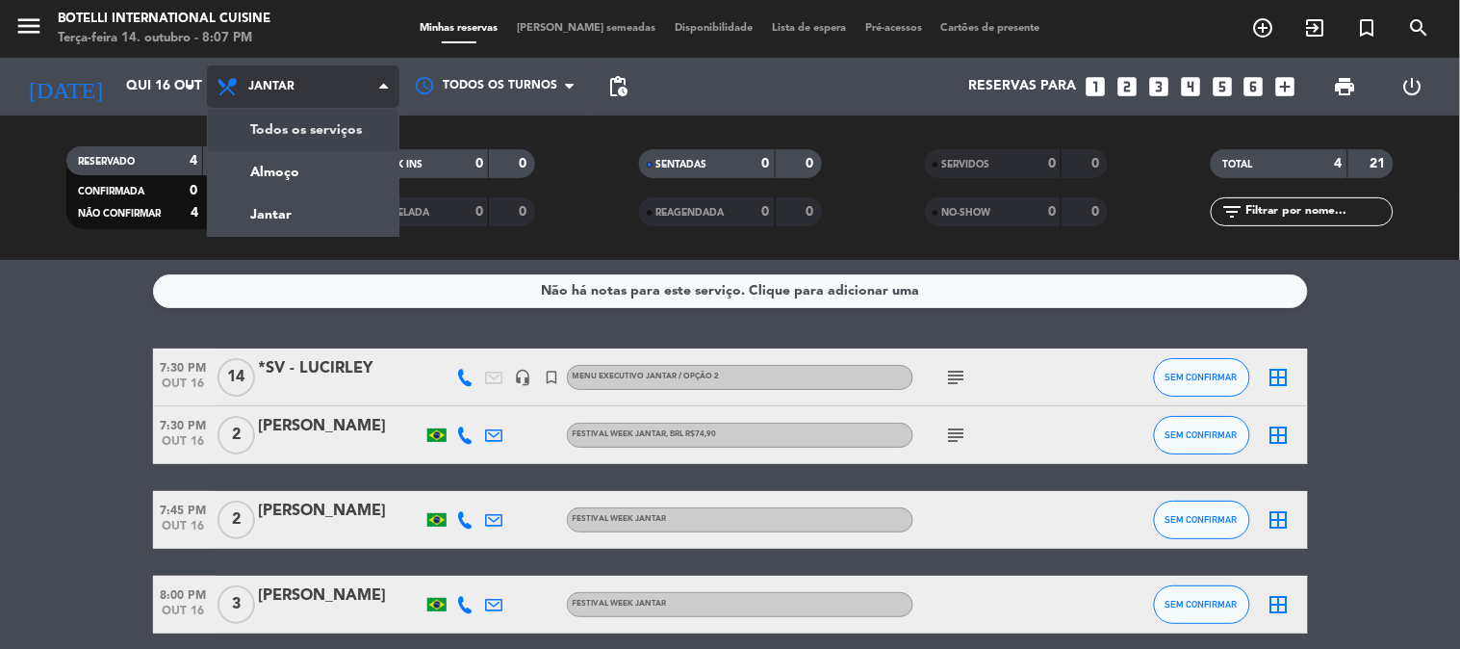
click at [210, 94] on span "Jantar" at bounding box center [303, 86] width 192 height 42
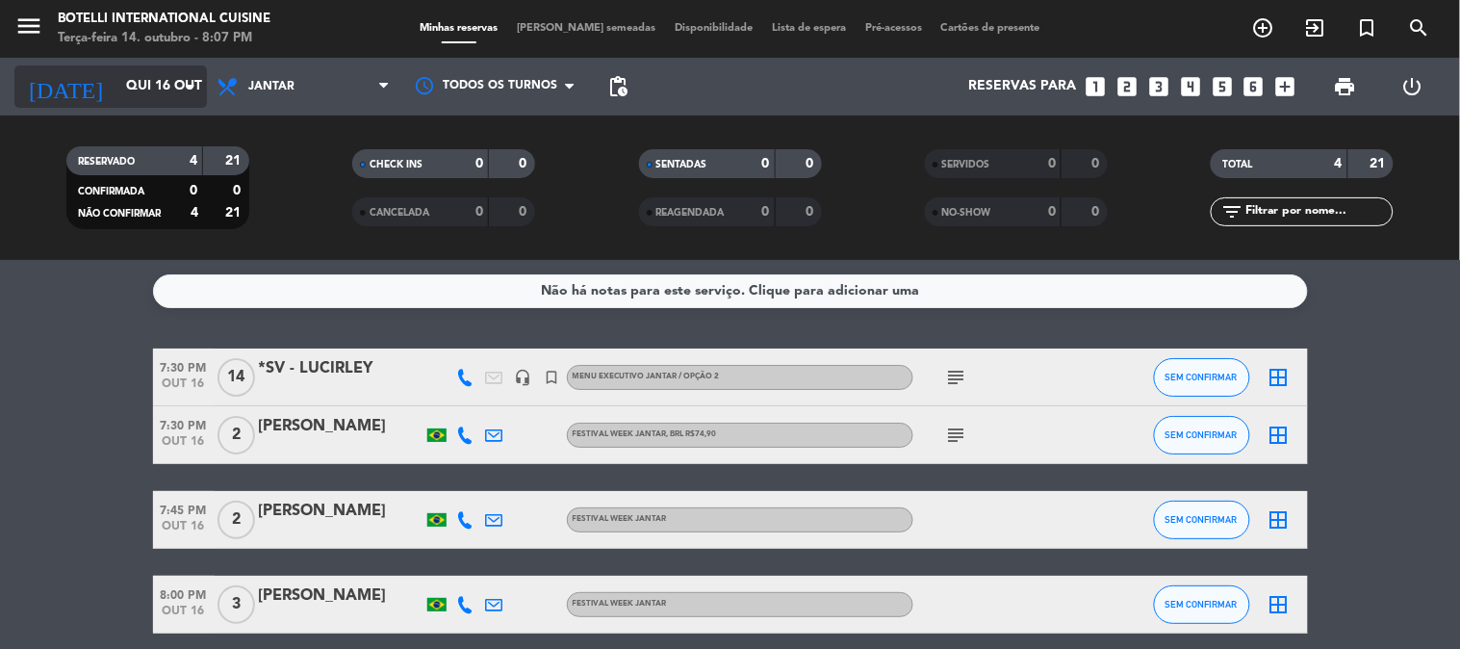
click at [140, 81] on input "Qui 16 out" at bounding box center [207, 86] width 183 height 35
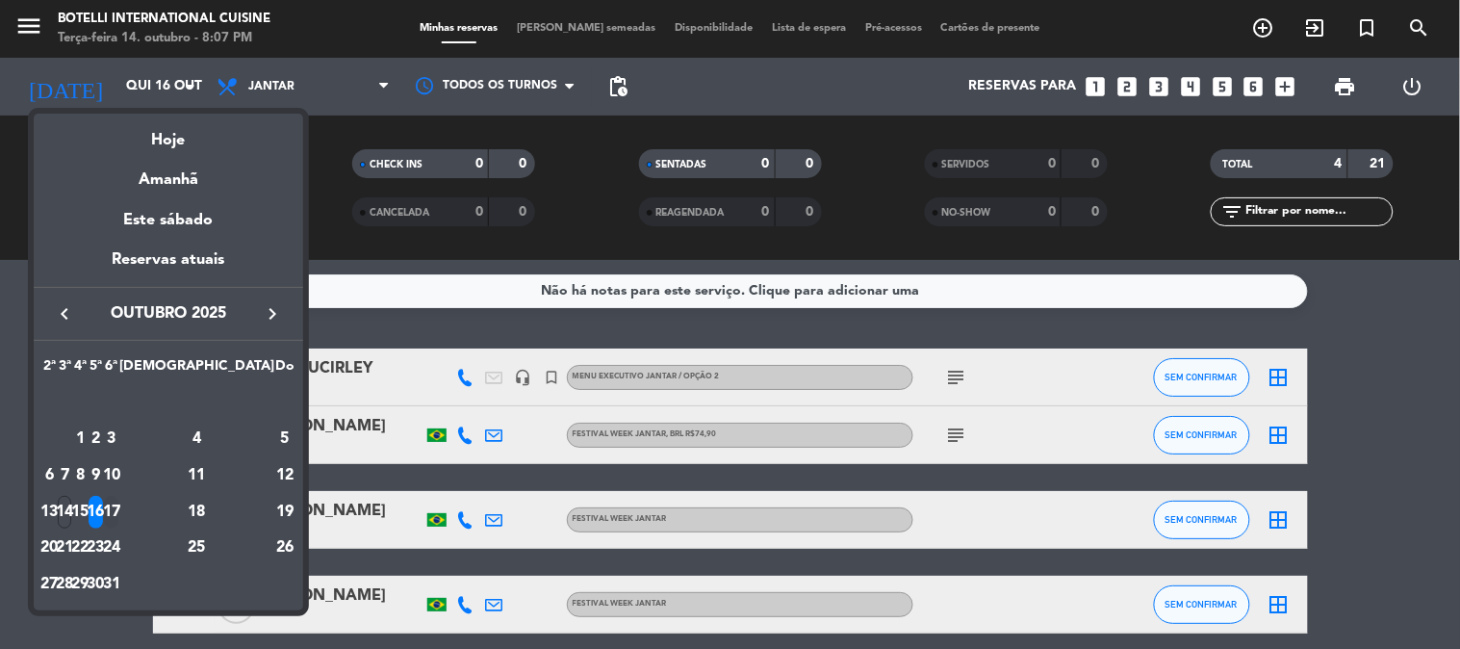
click at [118, 500] on div "17" at bounding box center [111, 512] width 14 height 33
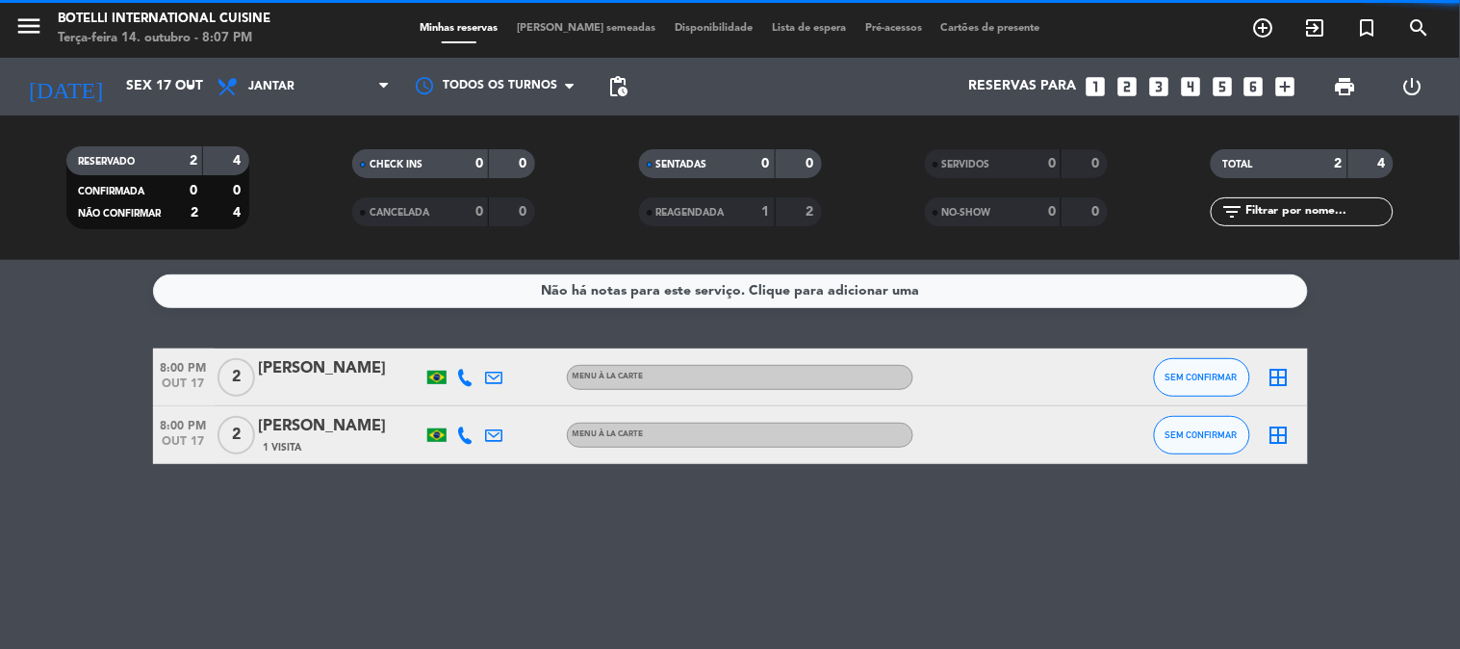
click at [284, 88] on span "Jantar" at bounding box center [271, 86] width 46 height 13
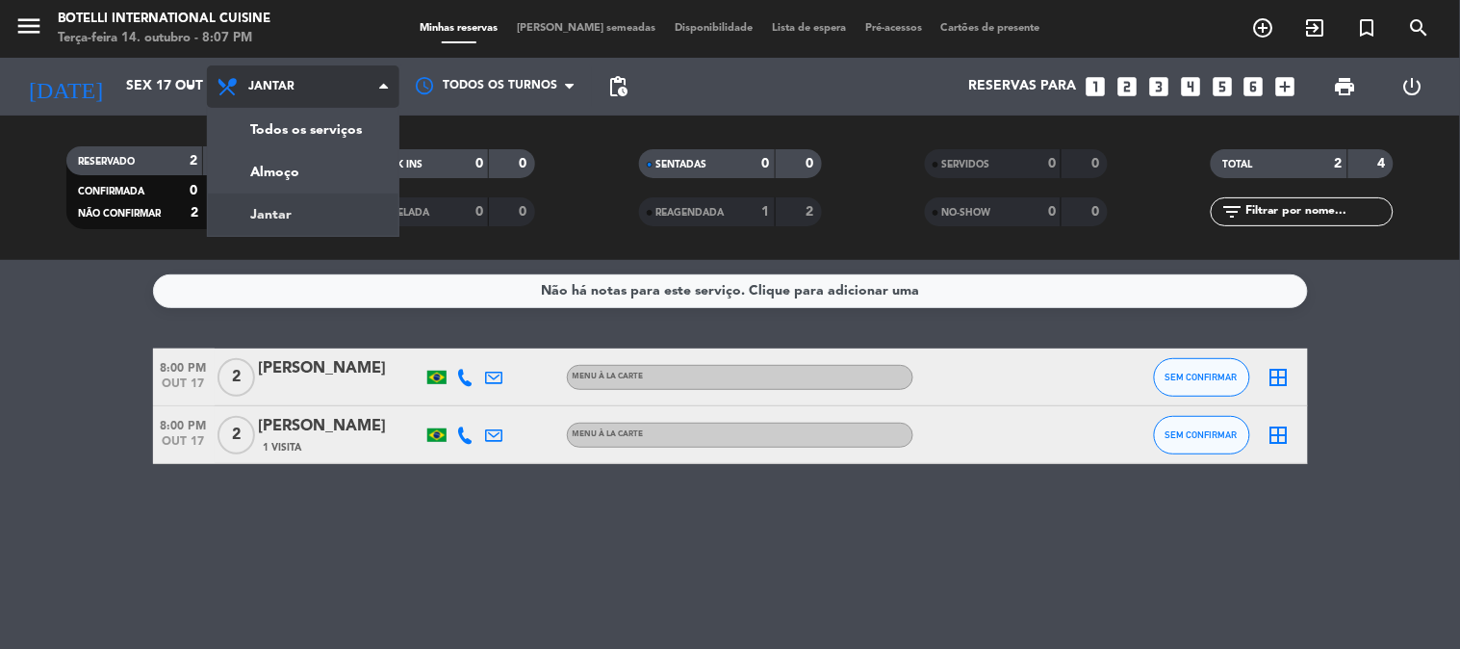
click at [281, 208] on div "menu Botelli International Cuisine Terça-feira 14. outubro - 8:07 PM Minhas res…" at bounding box center [730, 130] width 1460 height 260
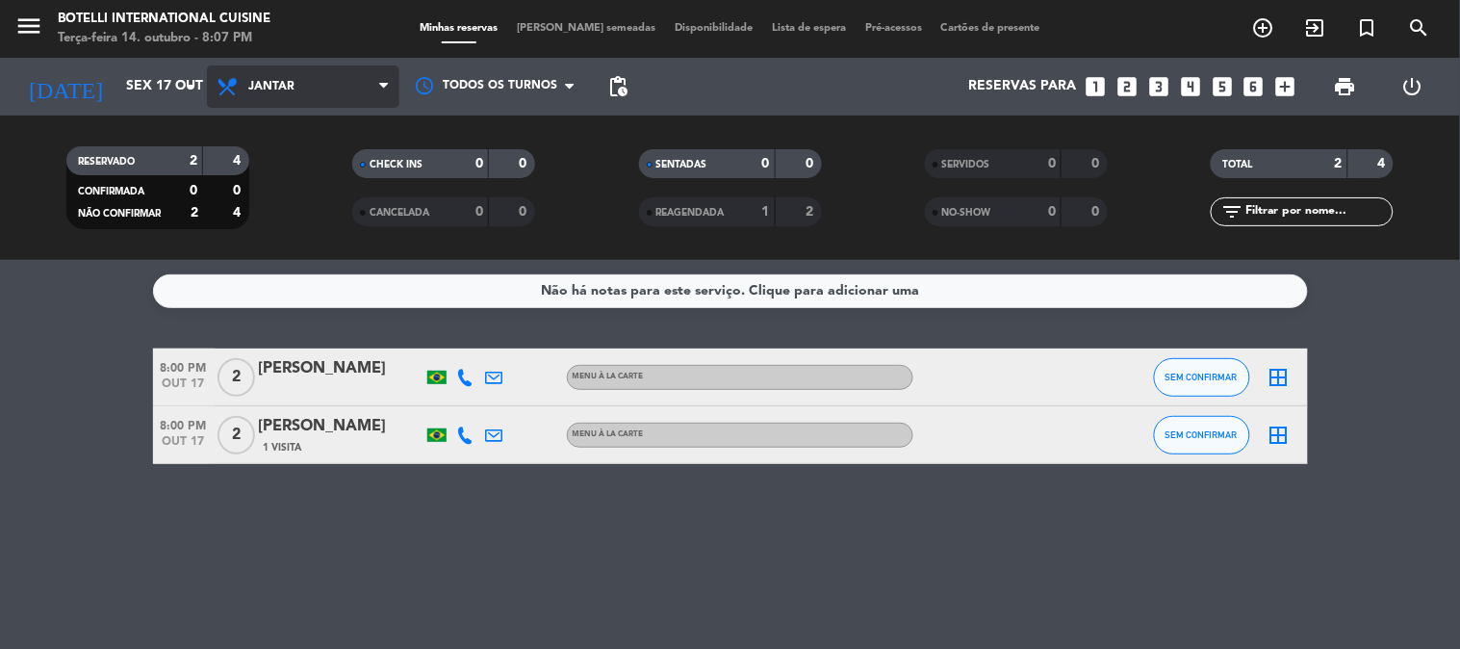
click at [329, 89] on span "Jantar" at bounding box center [303, 86] width 192 height 42
click at [308, 159] on div "menu Botelli International Cuisine Terça-feira 14. outubro - 8:07 PM Minhas res…" at bounding box center [730, 130] width 1460 height 260
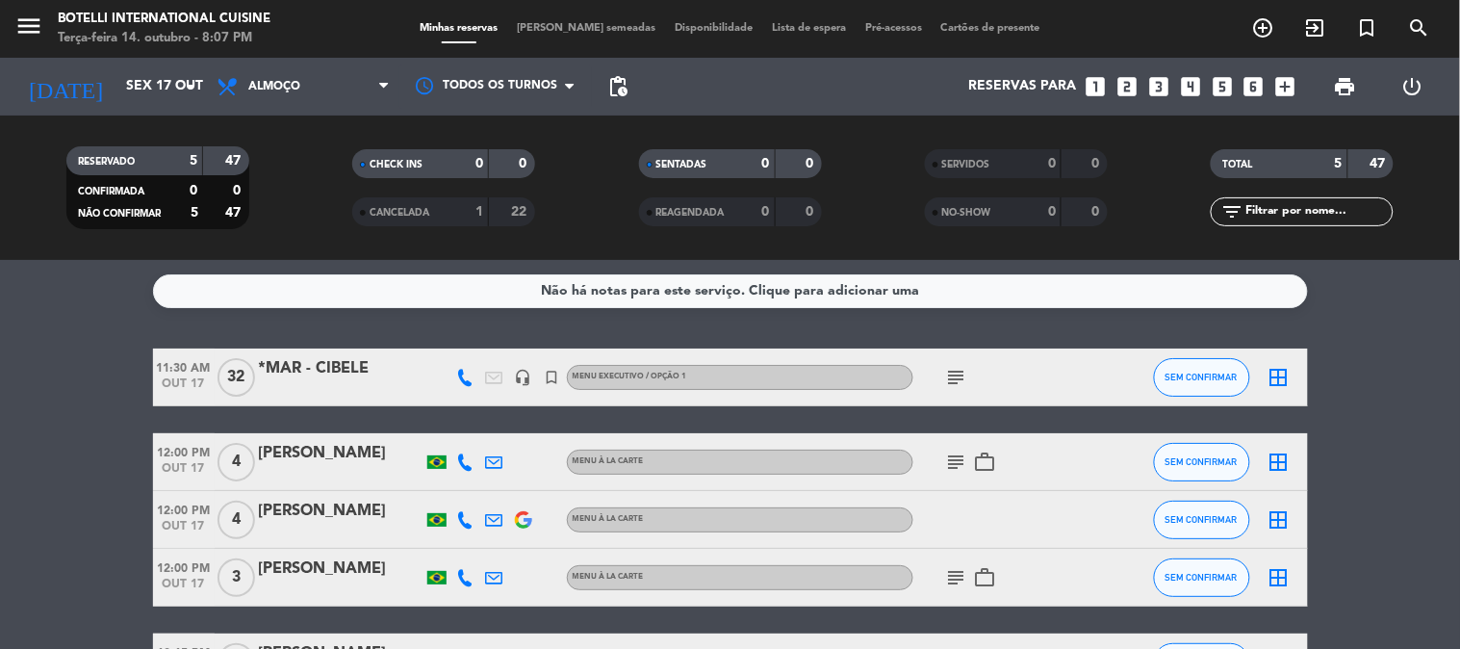
click at [948, 372] on icon "subject" at bounding box center [956, 377] width 23 height 23
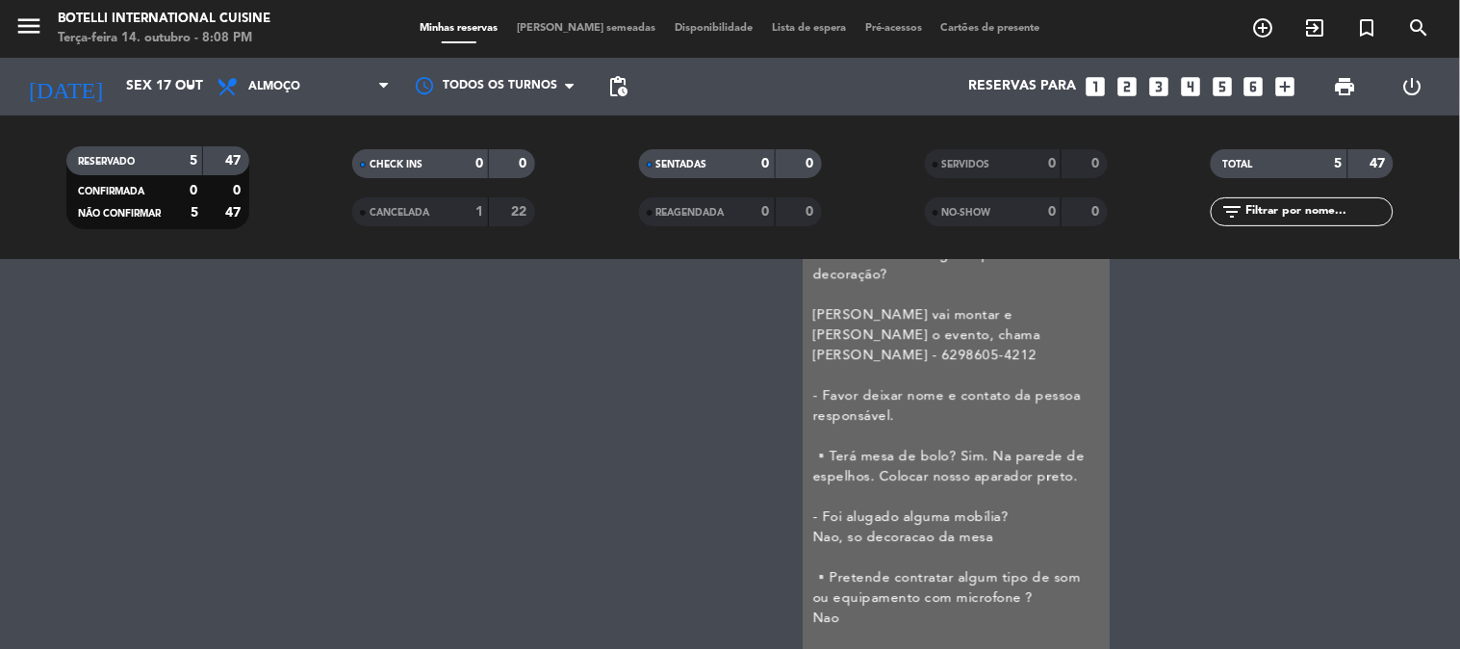
scroll to position [1475, 0]
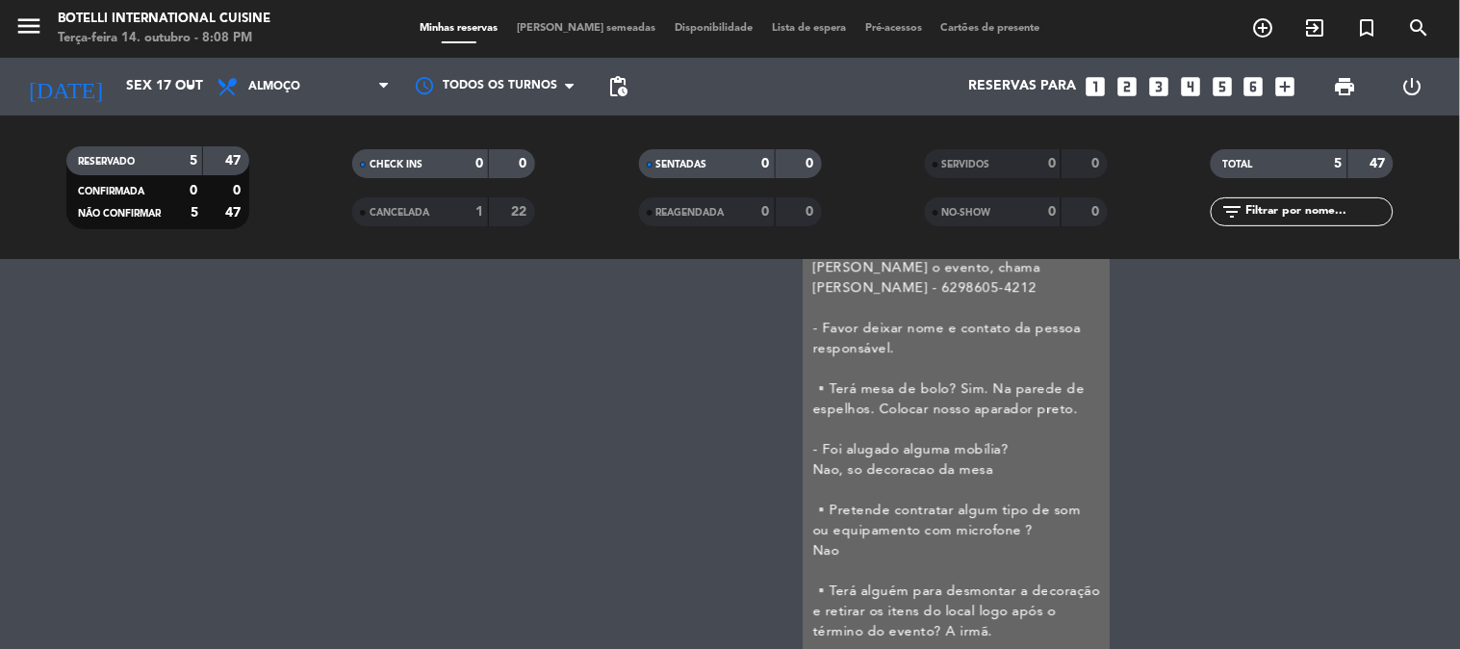
drag, startPoint x: 570, startPoint y: 396, endPoint x: 376, endPoint y: 275, distance: 228.3
click at [562, 390] on div "Não há notas para este serviço. Clique para adicionar uma 11:30 AM [DATE] *MAR …" at bounding box center [730, 454] width 1460 height 389
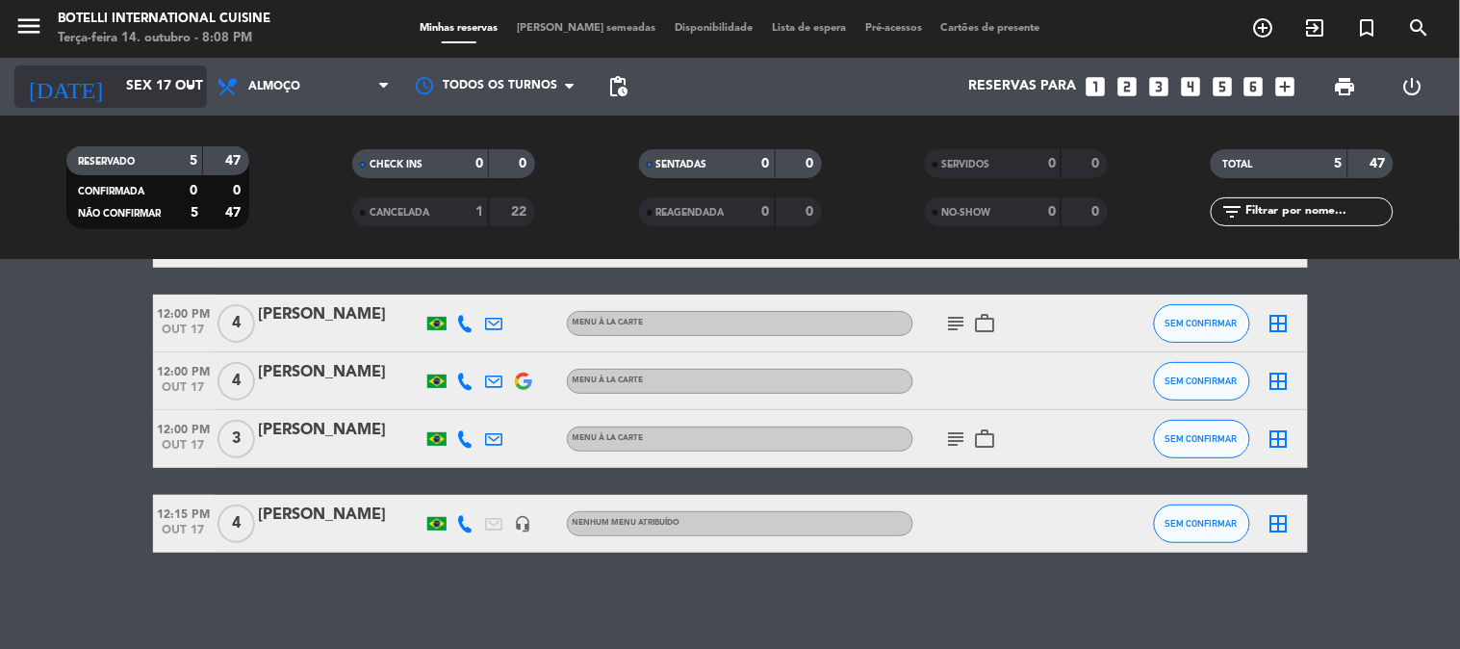
scroll to position [138, 0]
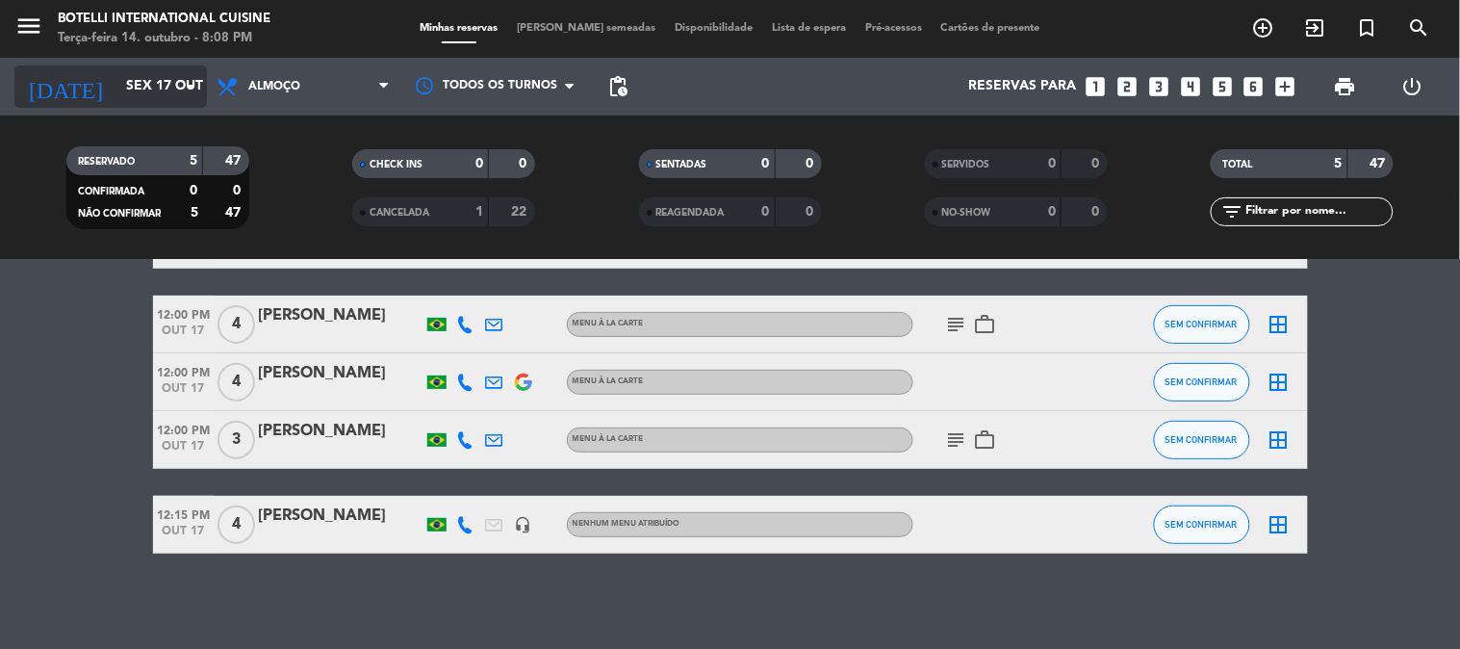
click at [133, 83] on input "Sex 17 out" at bounding box center [207, 86] width 183 height 35
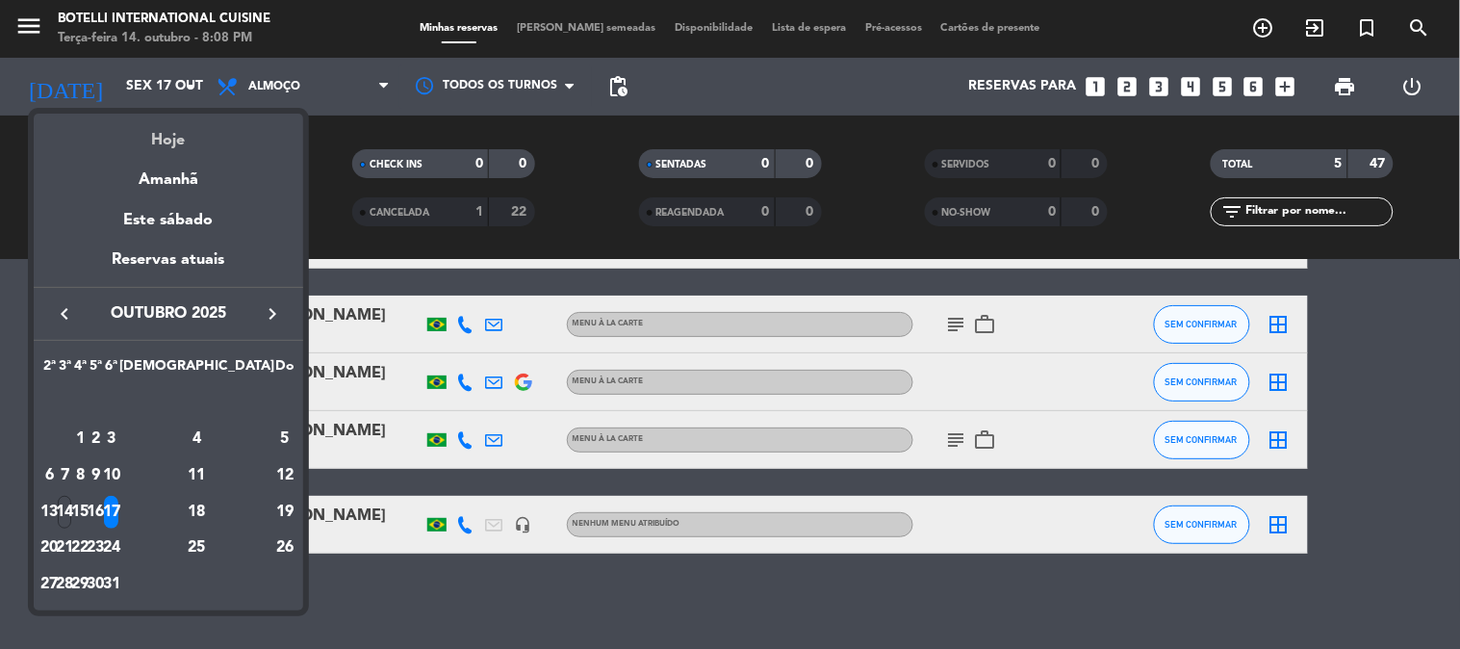
click at [179, 151] on div "Hoje" at bounding box center [168, 133] width 269 height 39
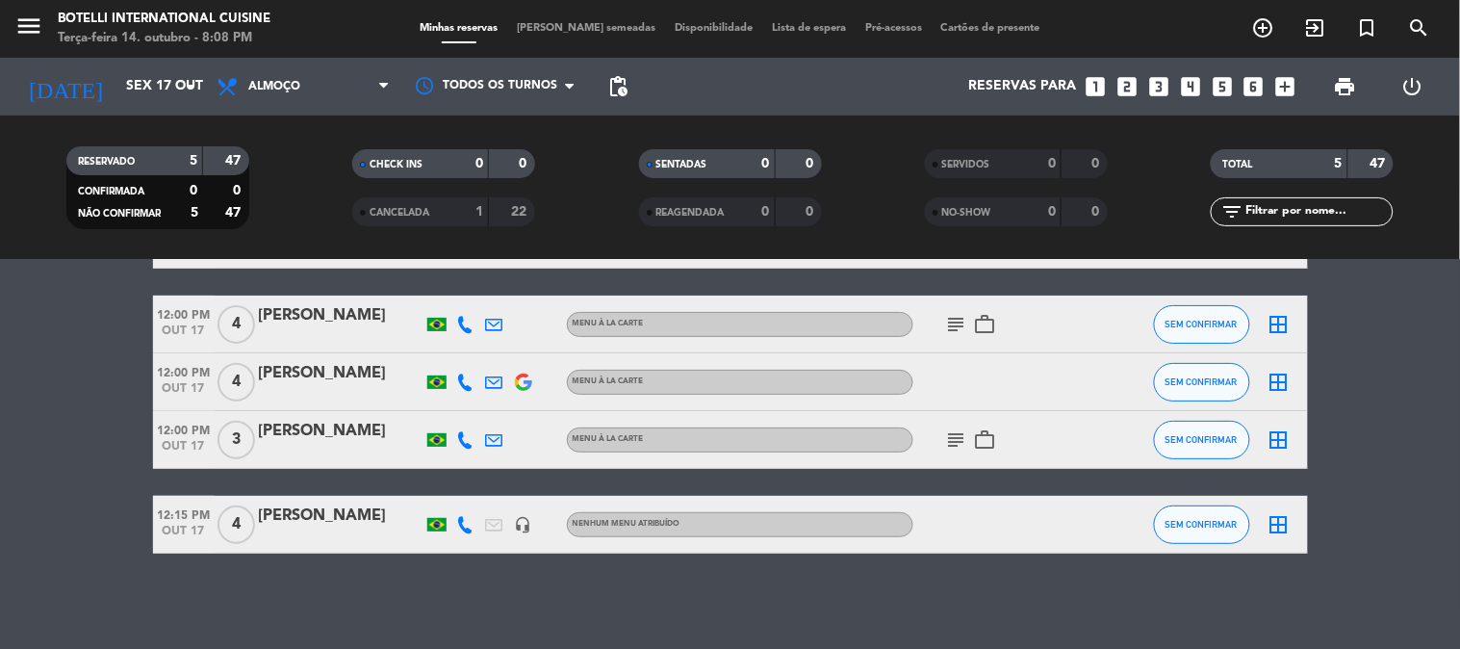
type input "Ter 14 out"
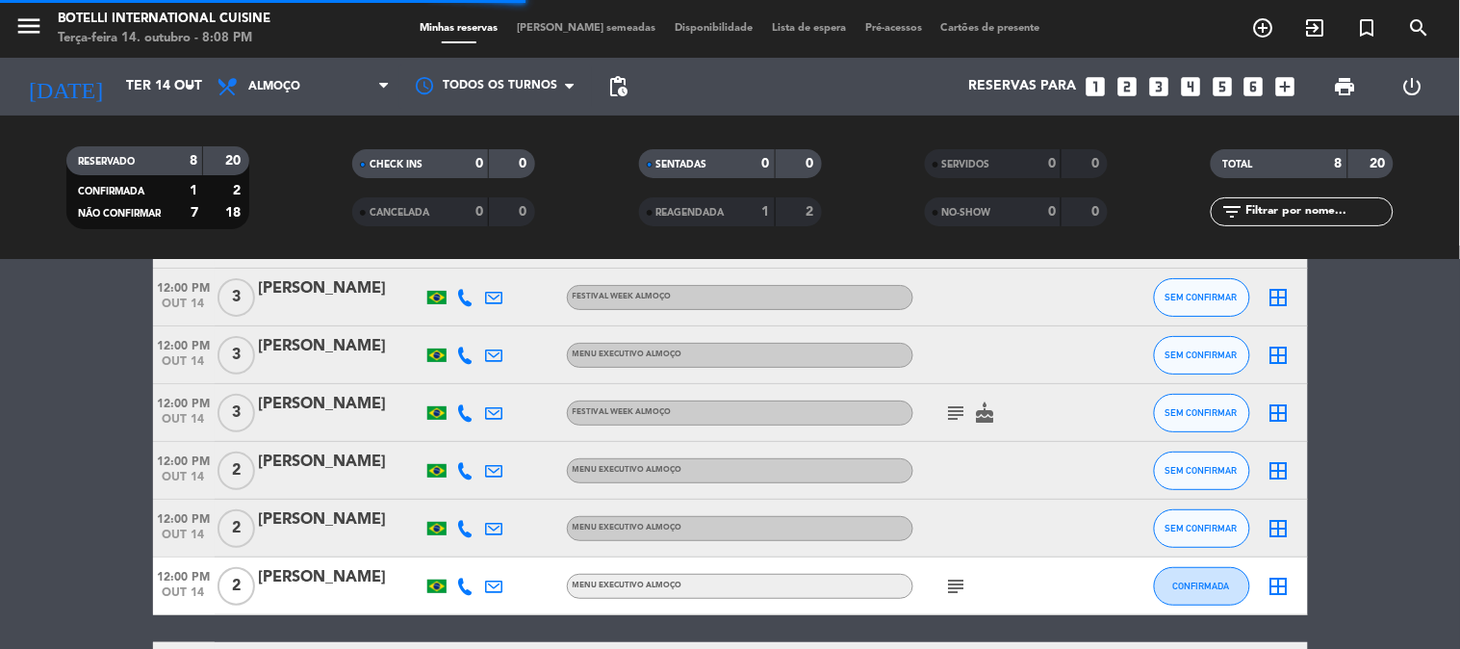
scroll to position [284, 0]
